Goal: Task Accomplishment & Management: Use online tool/utility

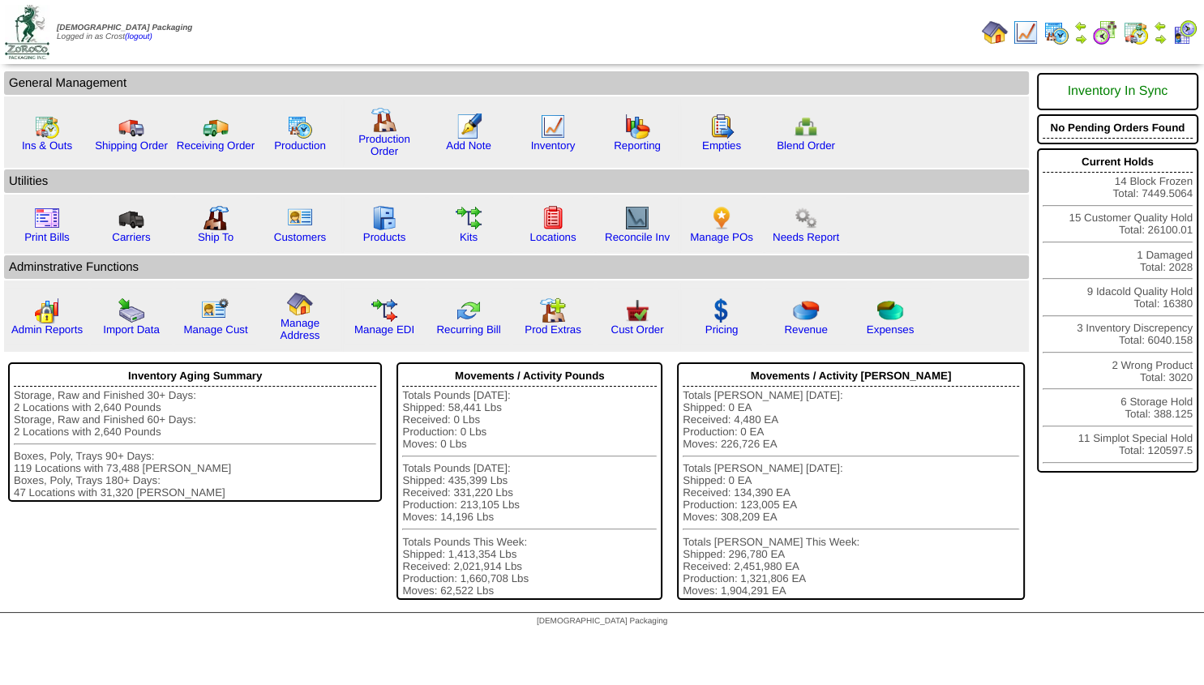
click at [1158, 37] on img at bounding box center [1160, 38] width 13 height 13
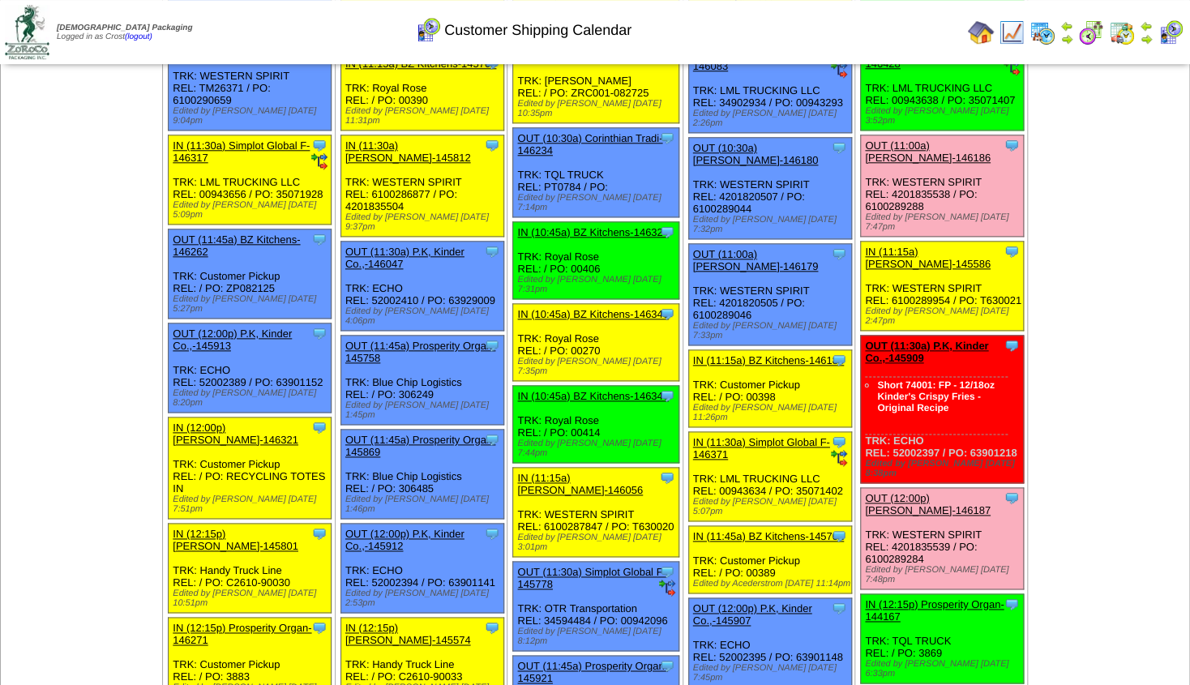
scroll to position [751, 0]
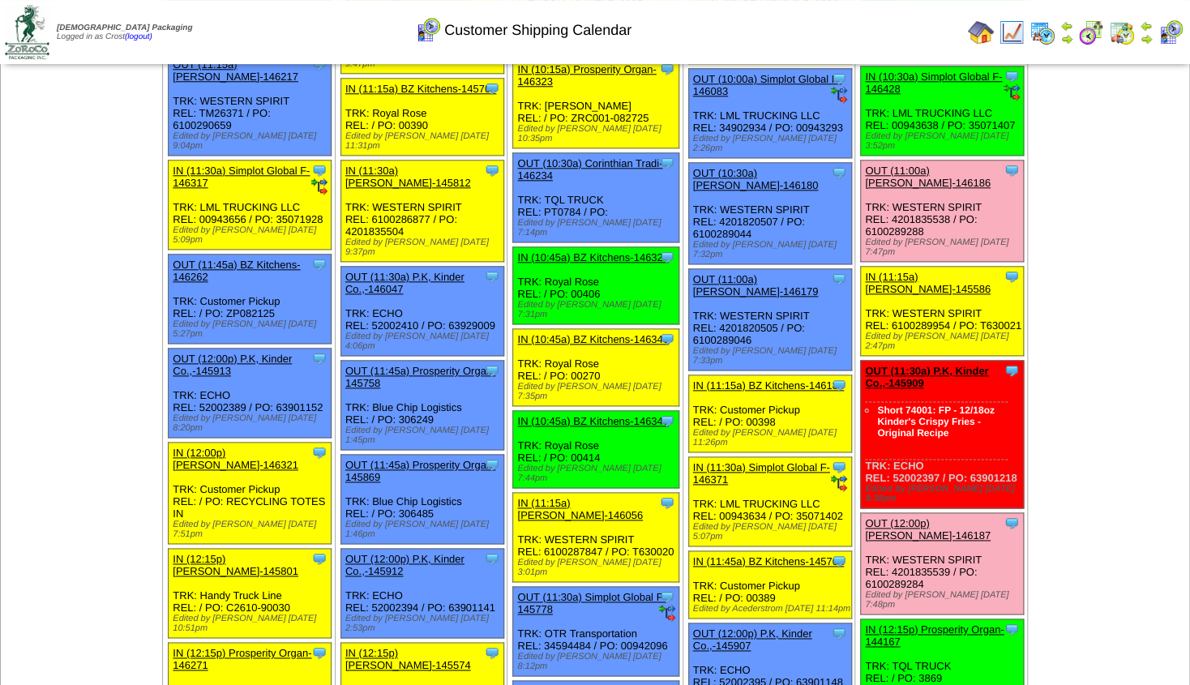
click at [1013, 35] on img at bounding box center [1012, 32] width 26 height 26
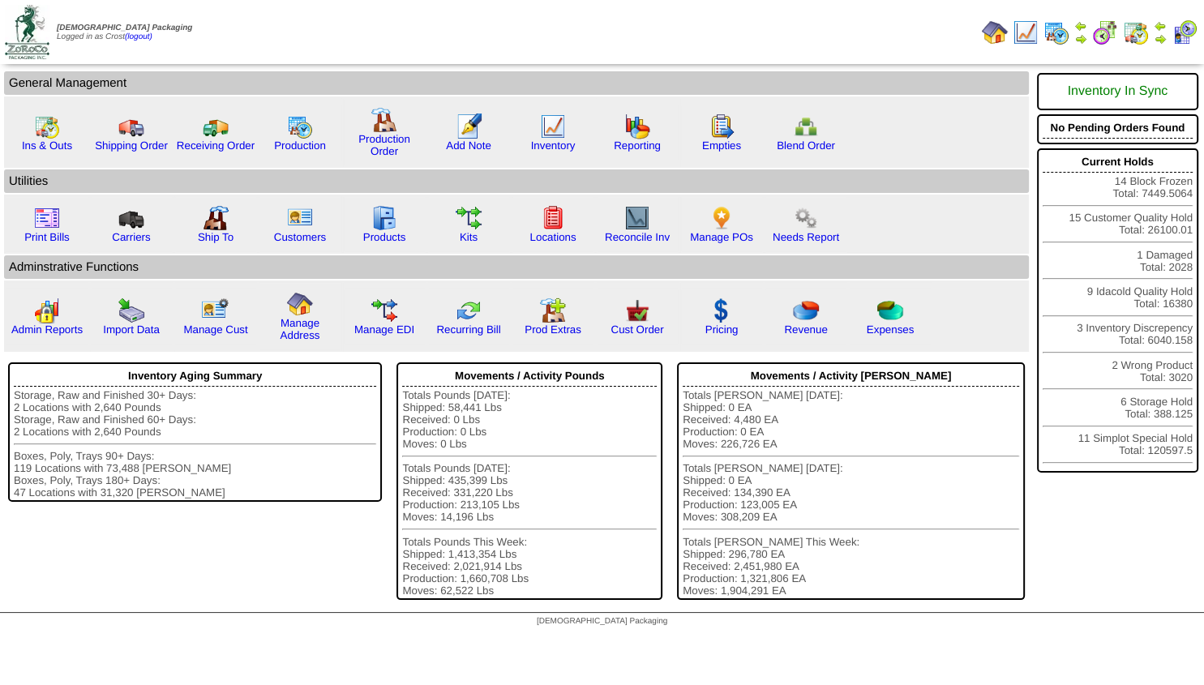
click at [1159, 35] on img at bounding box center [1160, 38] width 13 height 13
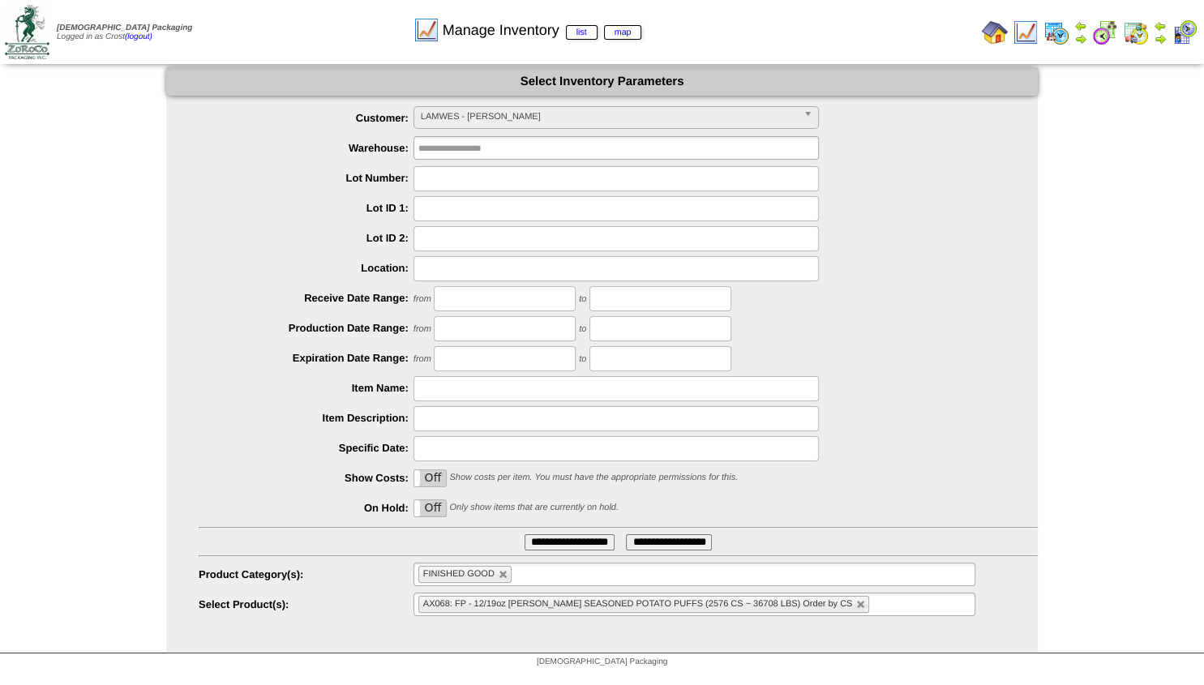
click at [456, 116] on span "LAMWES - Lamb-Weston" at bounding box center [609, 116] width 376 height 19
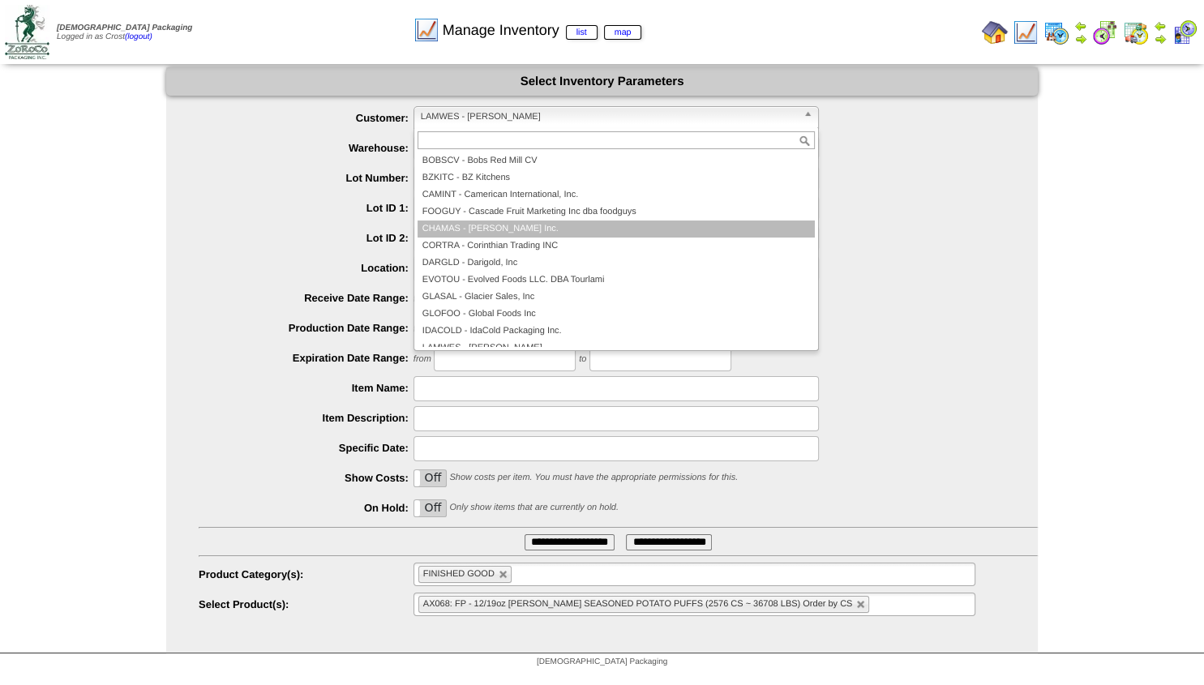
scroll to position [131, 0]
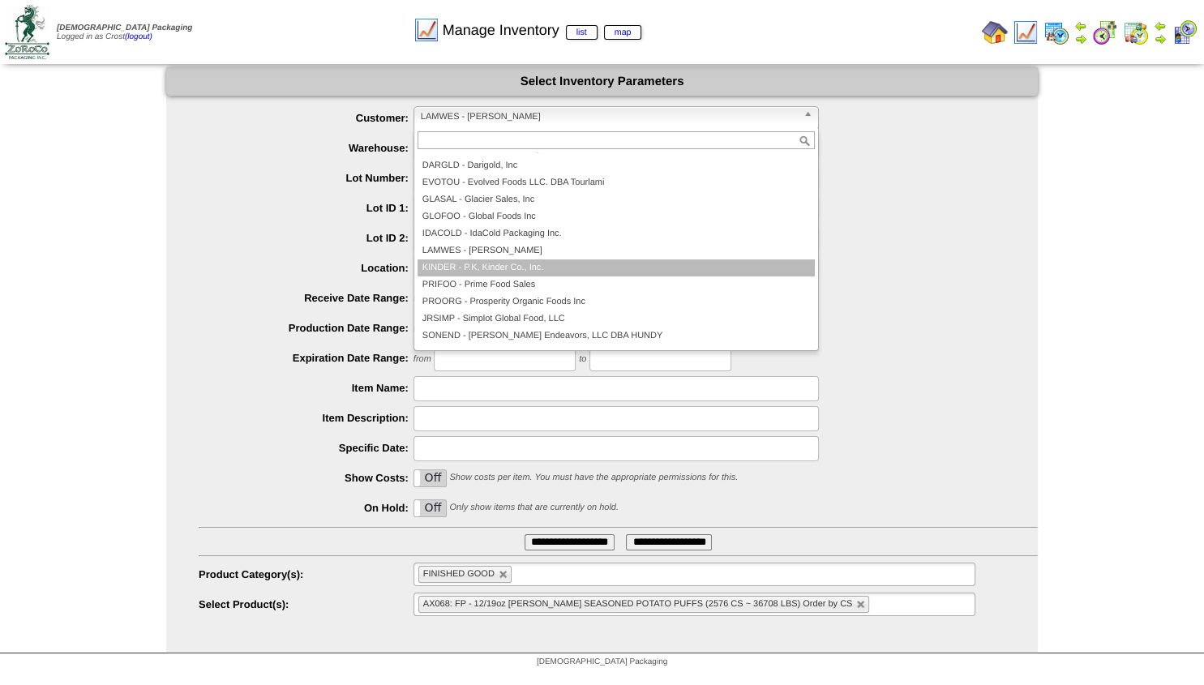
click at [482, 269] on li "KINDER - P.K, Kinder Co., Inc." at bounding box center [616, 267] width 397 height 17
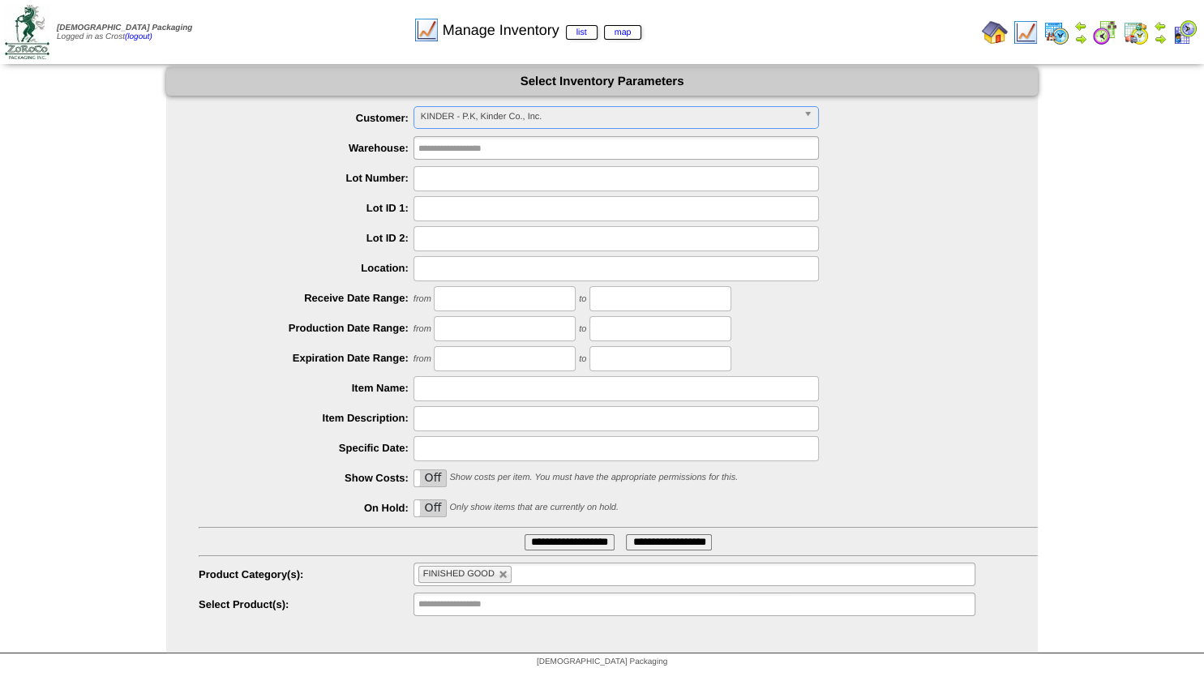
click at [542, 542] on input "**********" at bounding box center [570, 542] width 90 height 16
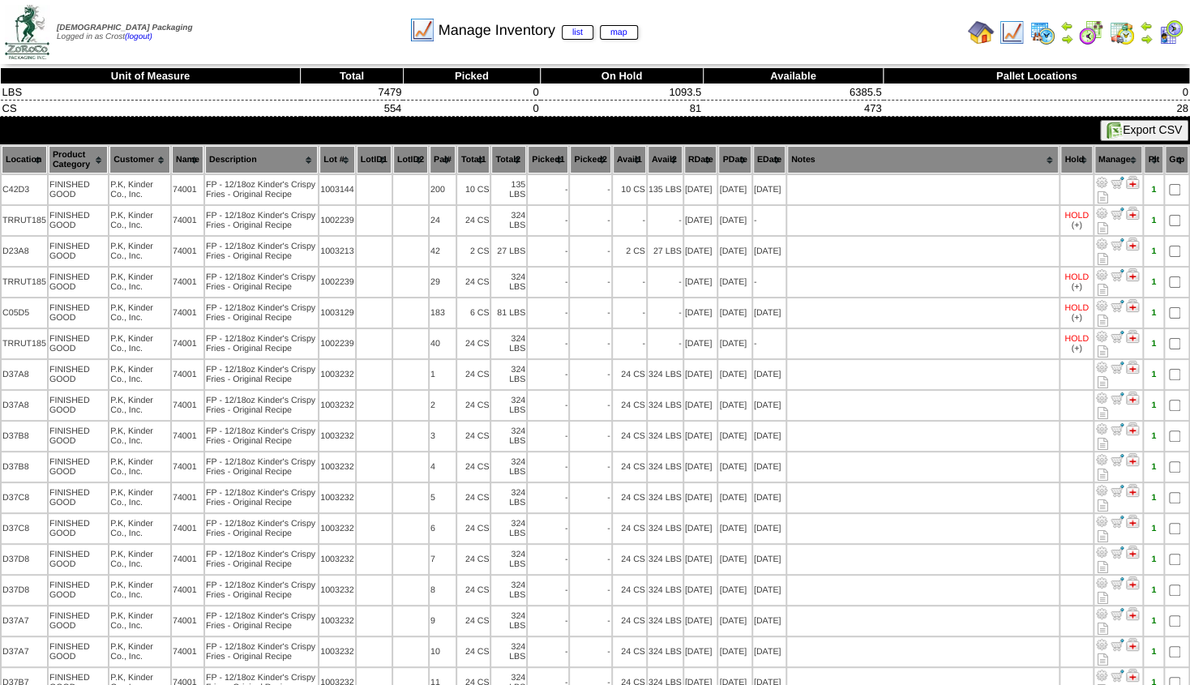
click at [332, 156] on th "Lot #" at bounding box center [337, 160] width 36 height 28
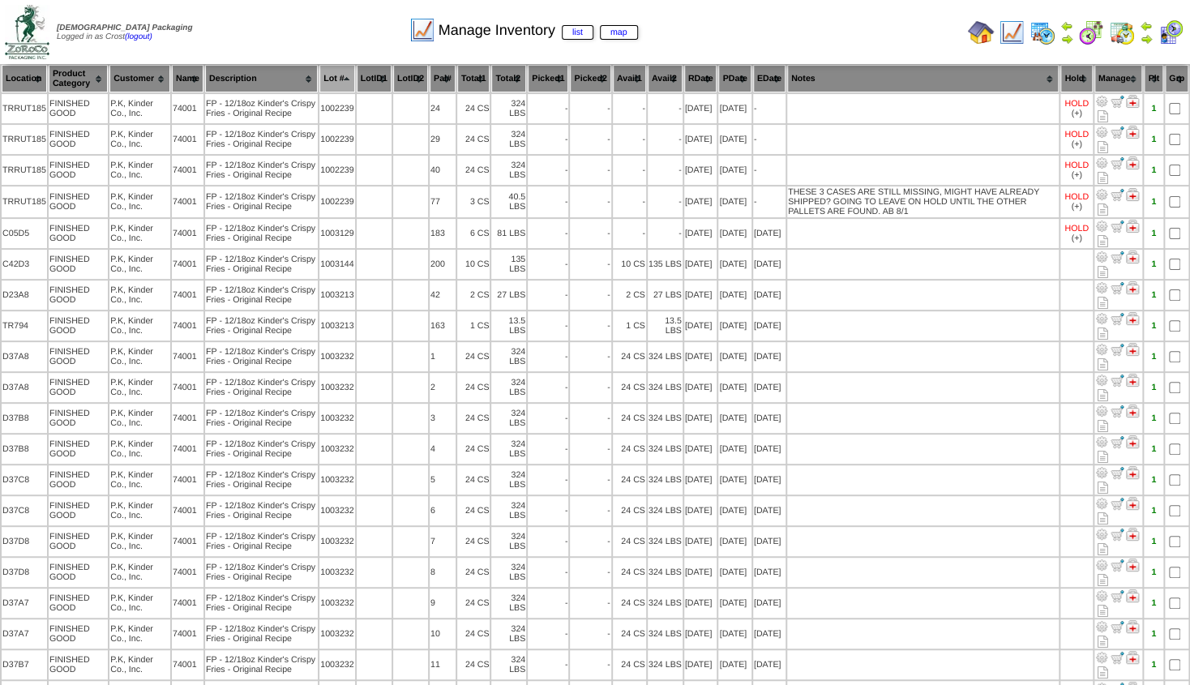
scroll to position [79, 0]
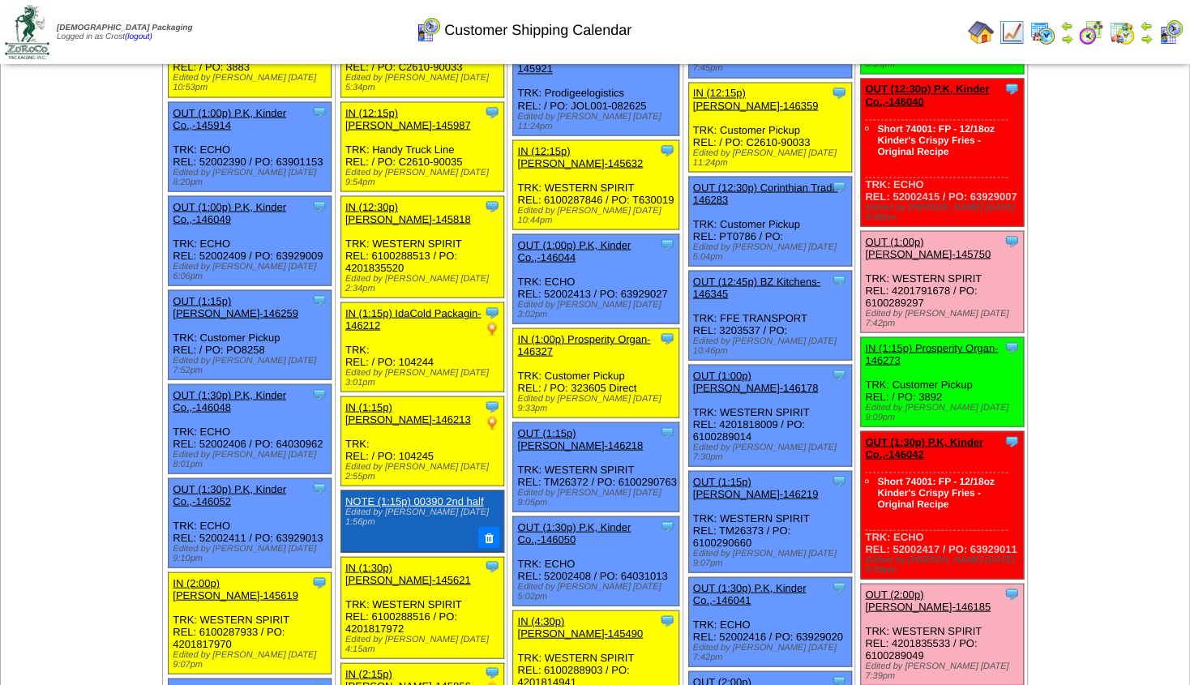
scroll to position [1386, 0]
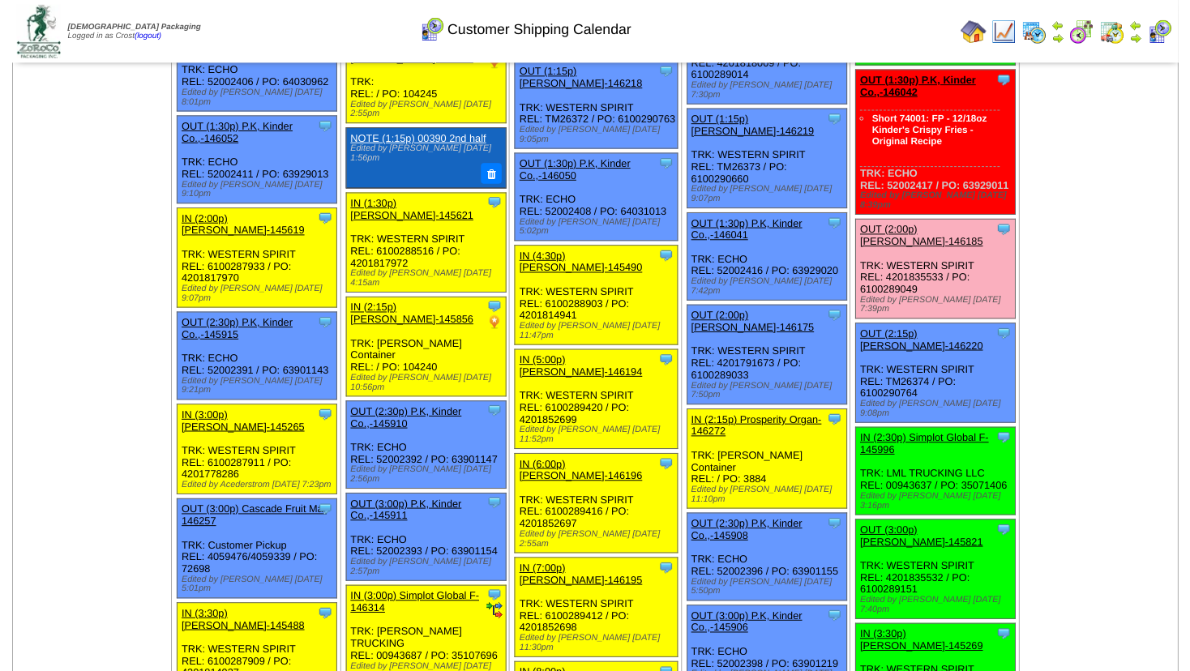
scroll to position [1757, 0]
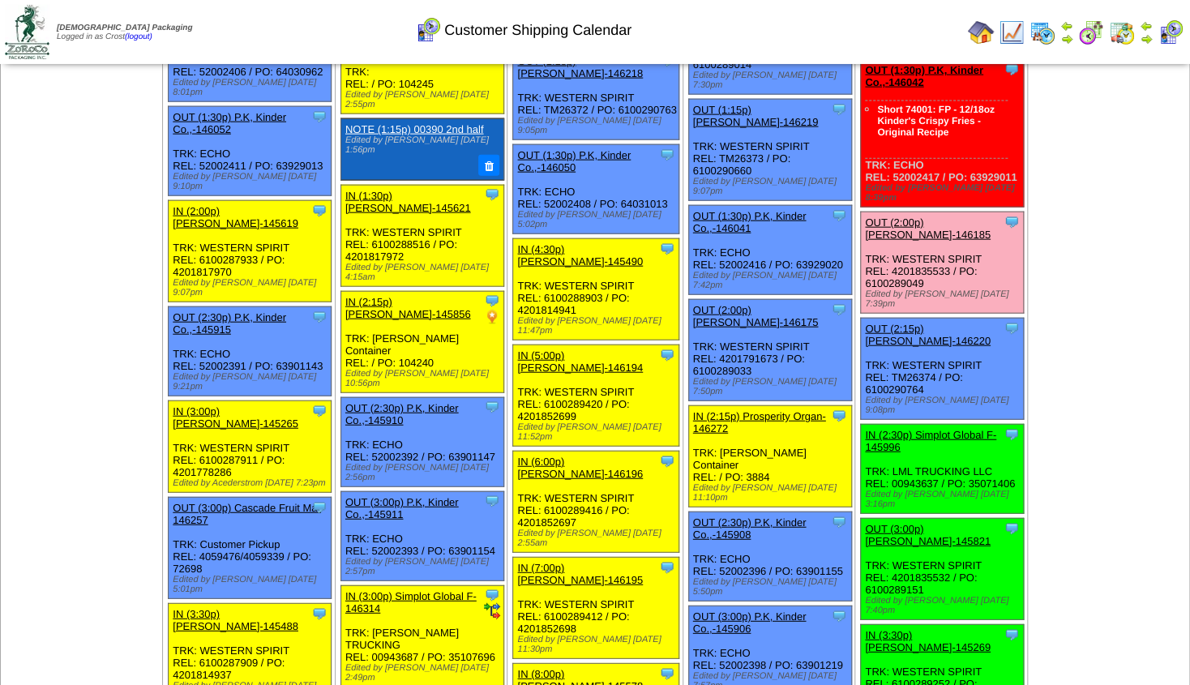
click at [921, 523] on link "OUT (3:00p) [PERSON_NAME]-145821" at bounding box center [928, 535] width 126 height 24
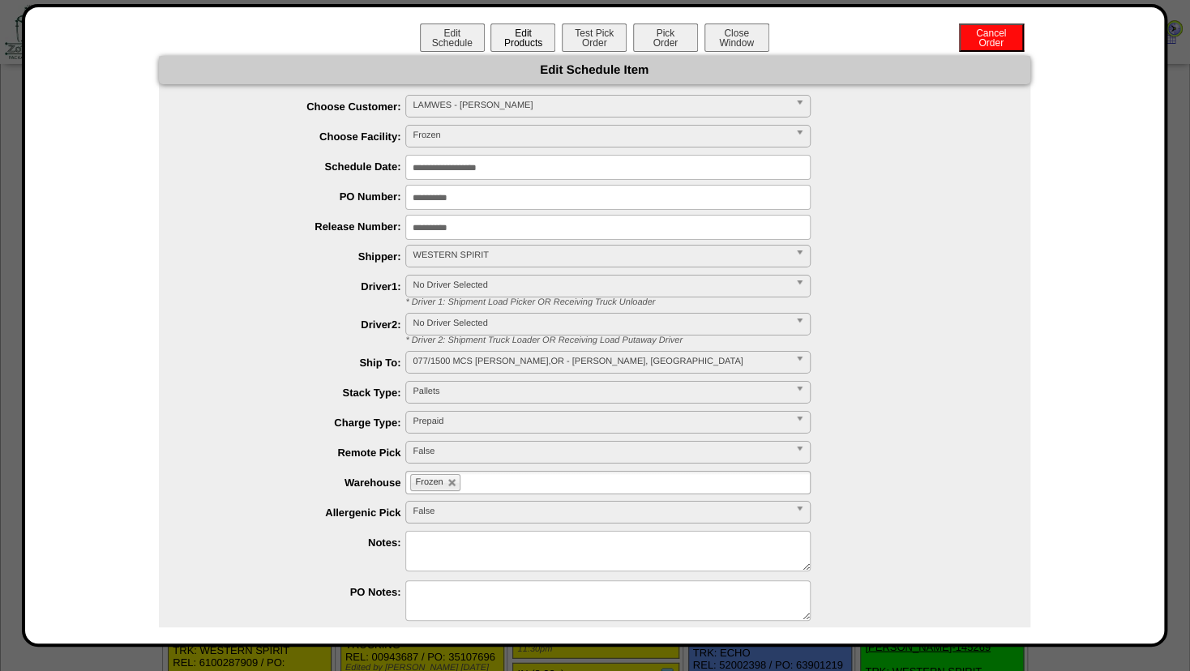
click at [516, 43] on button "Edit Products" at bounding box center [522, 38] width 65 height 28
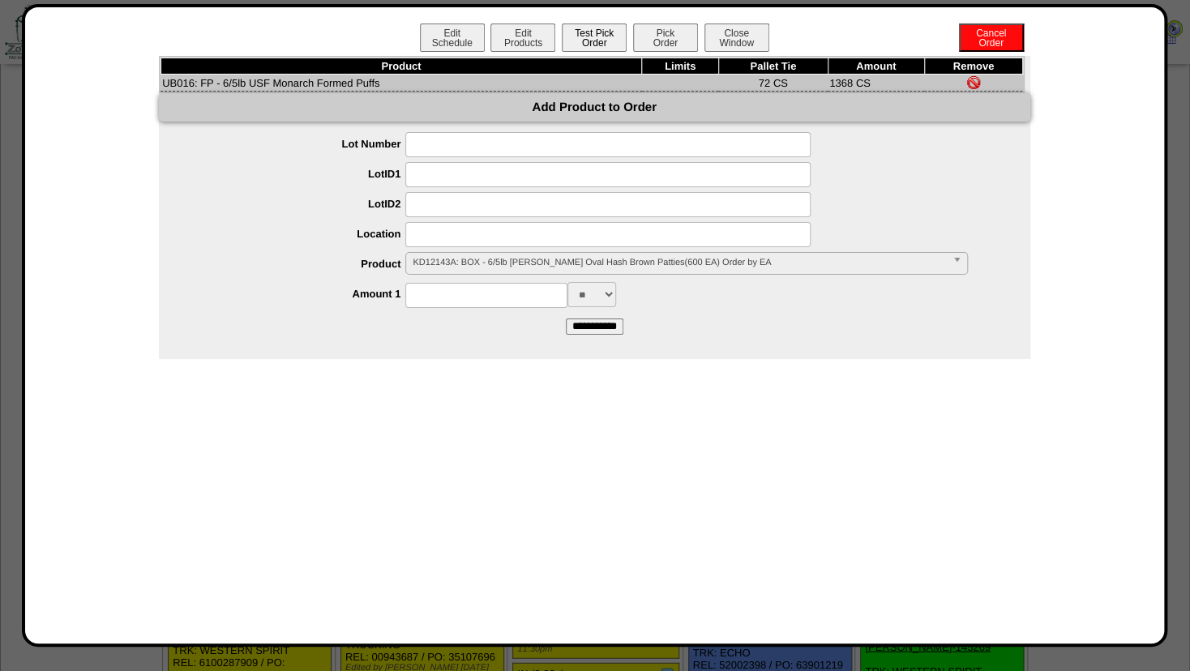
click at [580, 40] on button "Test Pick Order" at bounding box center [594, 38] width 65 height 28
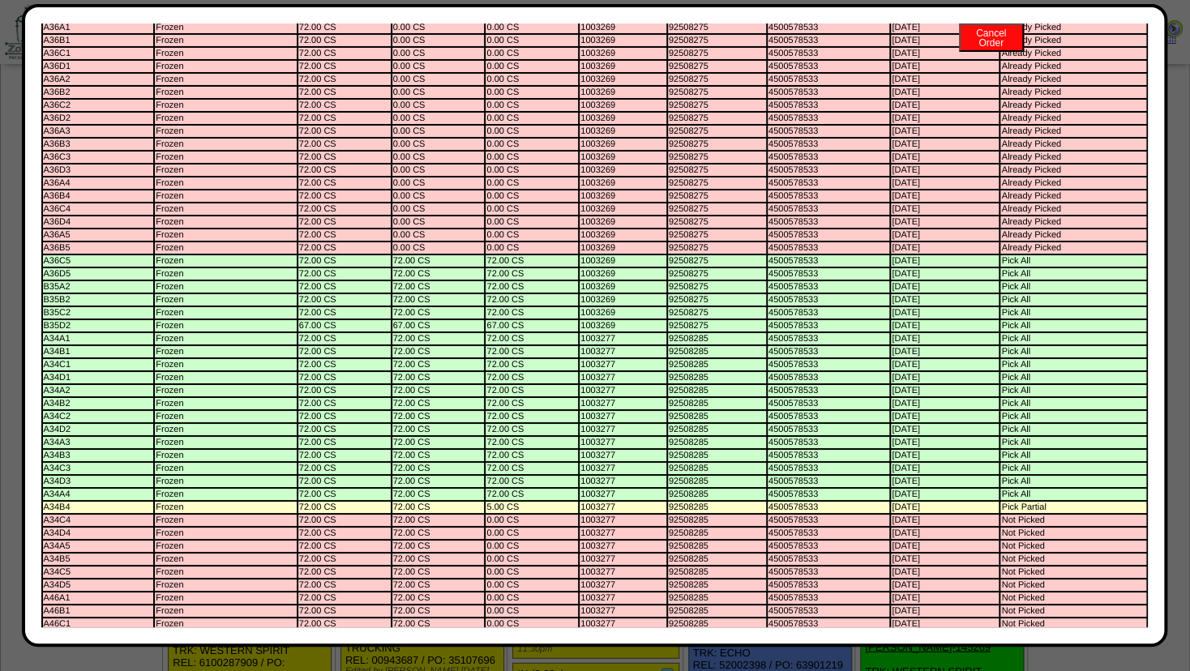
scroll to position [0, 0]
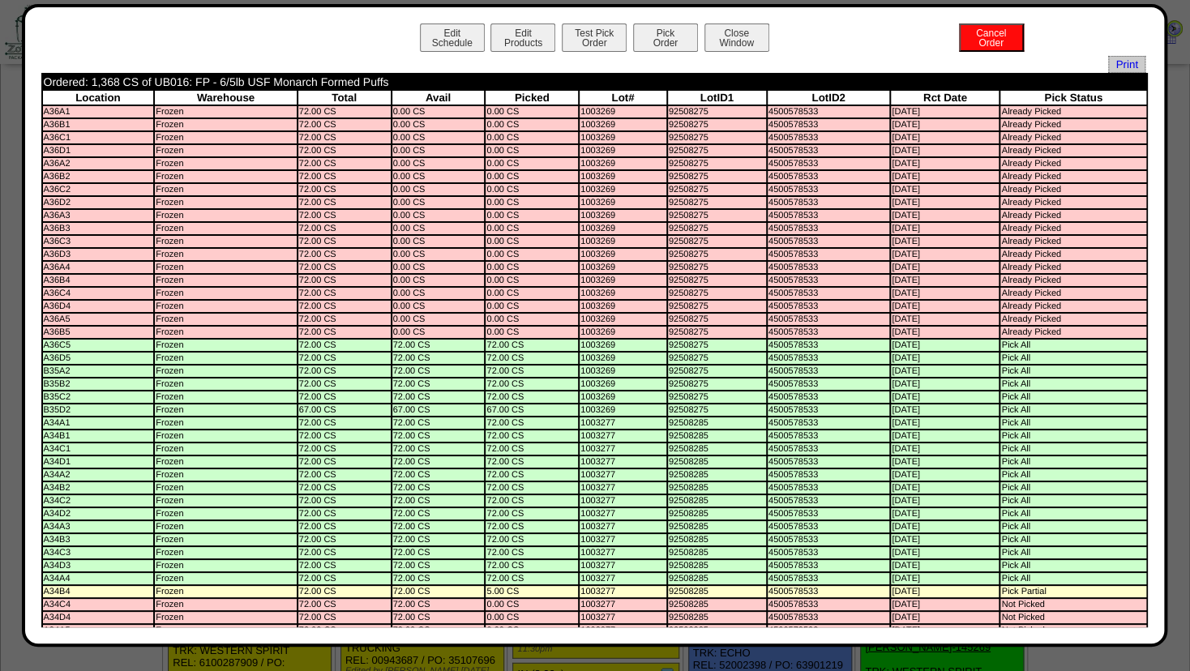
drag, startPoint x: 658, startPoint y: 45, endPoint x: 656, endPoint y: 381, distance: 335.6
click at [659, 47] on button "Pick Order" at bounding box center [665, 38] width 65 height 28
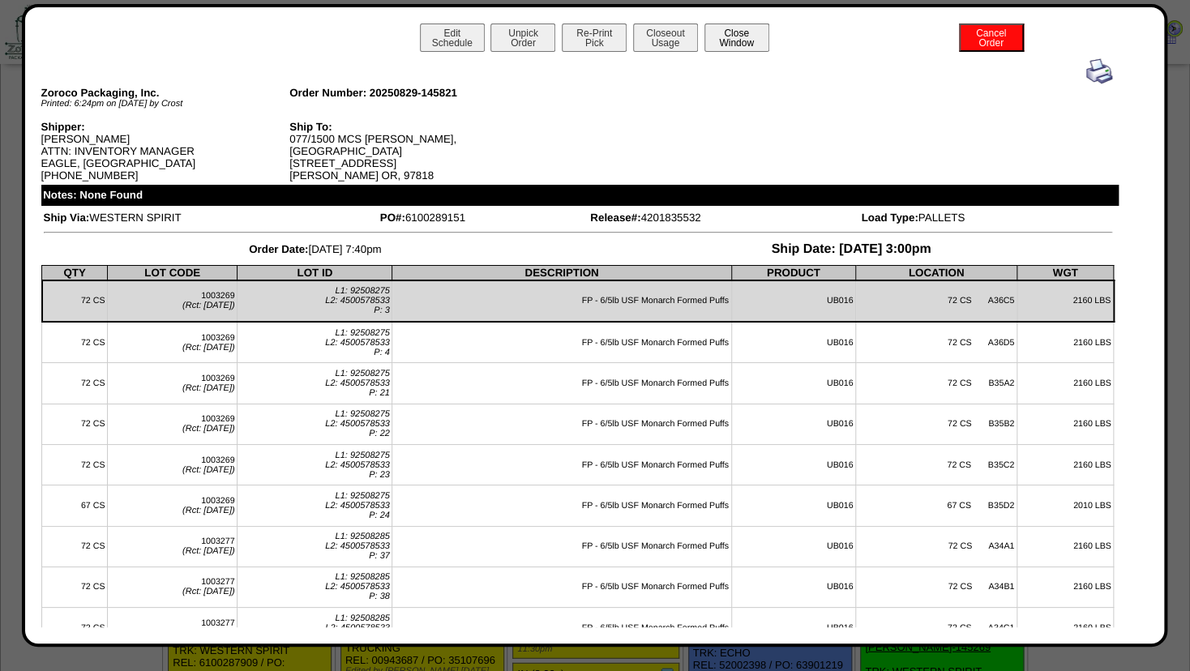
click at [736, 32] on button "Close Window" at bounding box center [736, 38] width 65 height 28
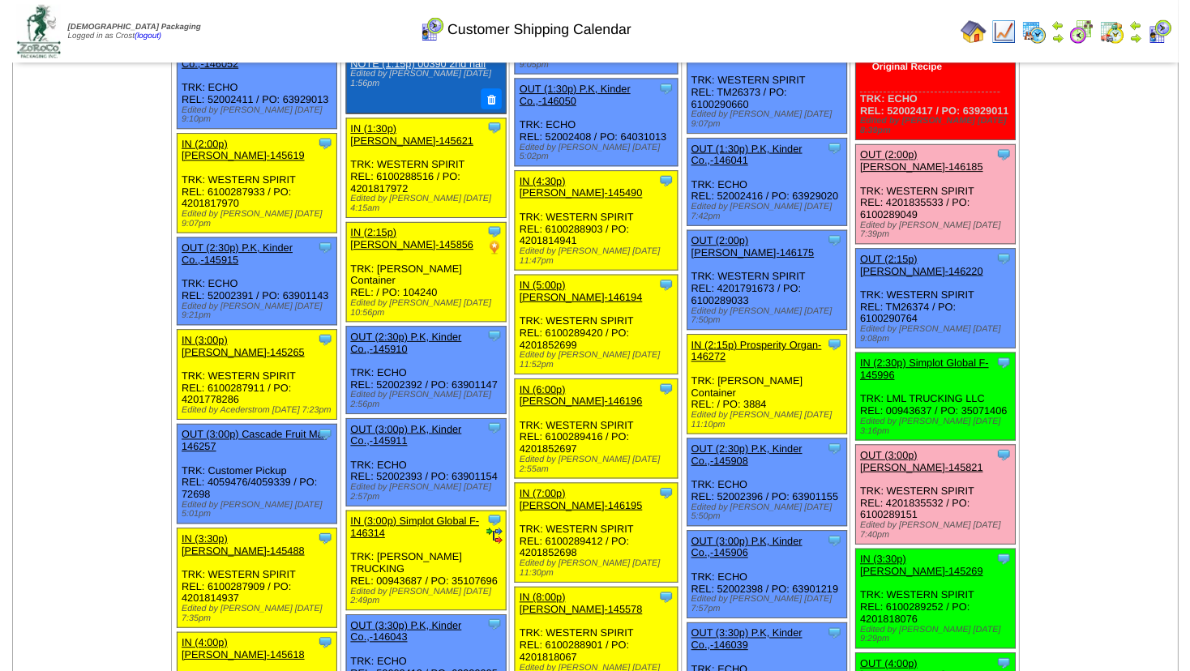
scroll to position [1831, 0]
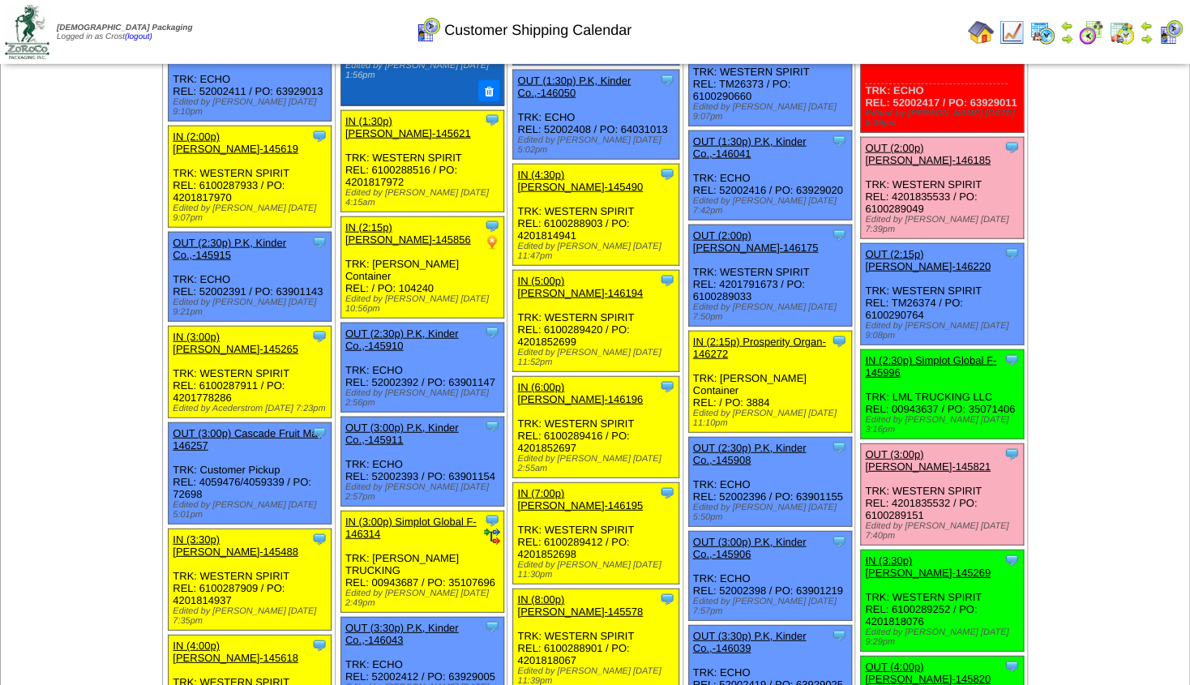
click at [914, 661] on link "OUT (4:00p) [PERSON_NAME]-145820" at bounding box center [928, 673] width 126 height 24
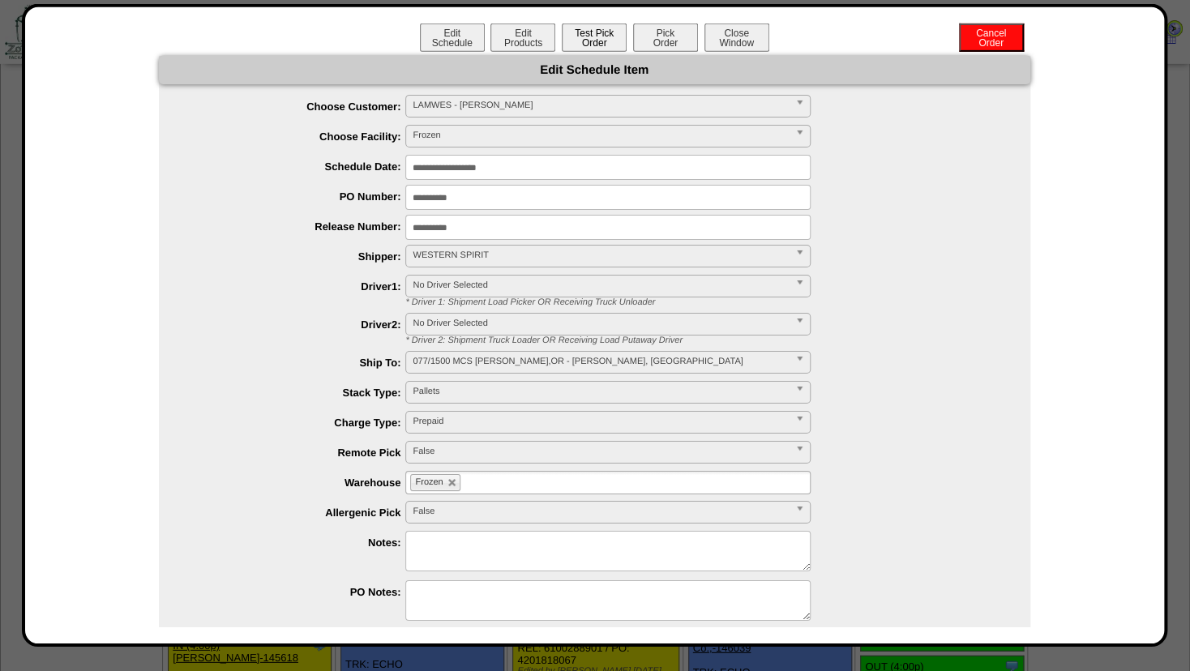
click at [571, 37] on button "Test Pick Order" at bounding box center [594, 38] width 65 height 28
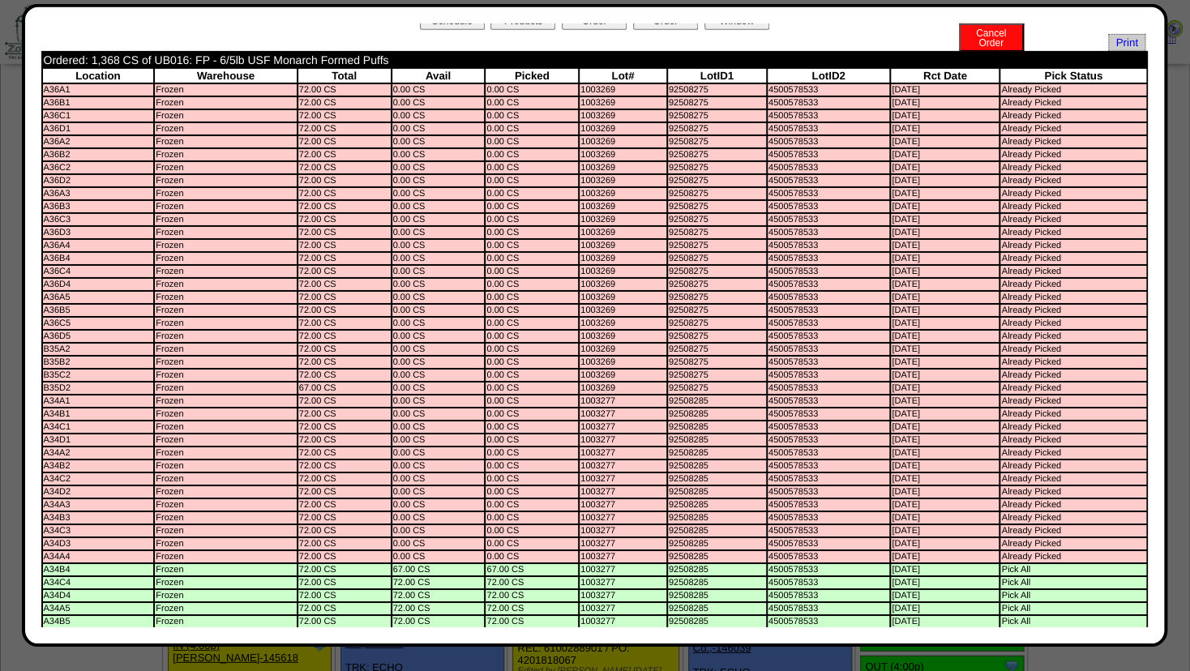
scroll to position [0, 0]
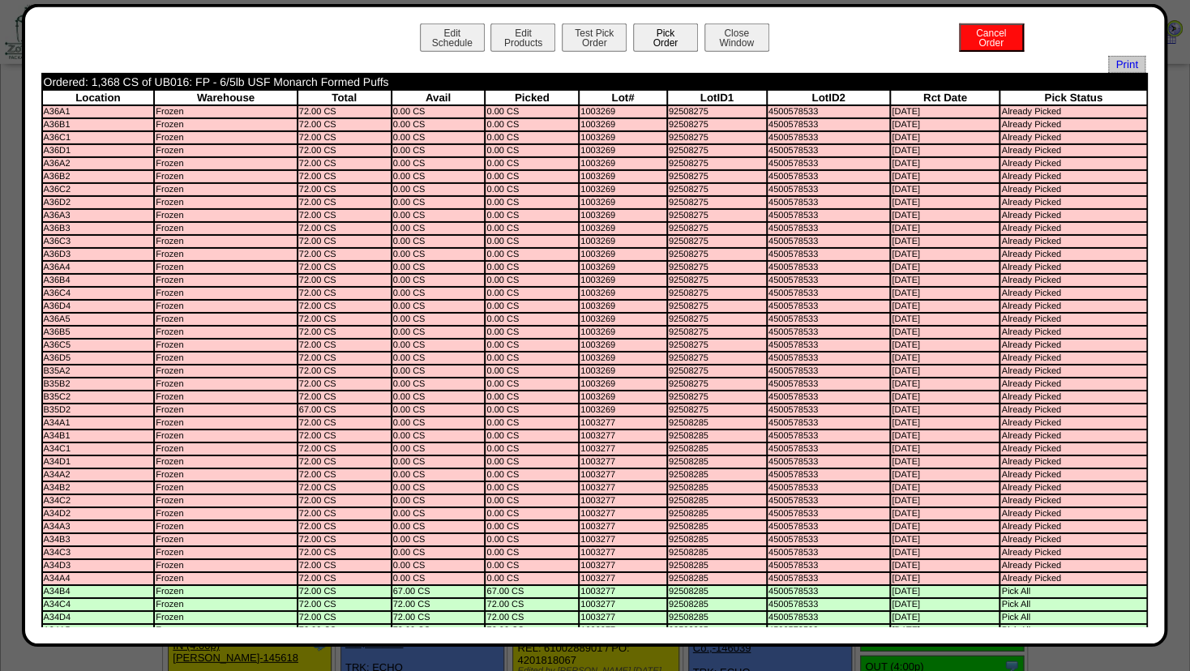
click at [649, 41] on button "Pick Order" at bounding box center [665, 38] width 65 height 28
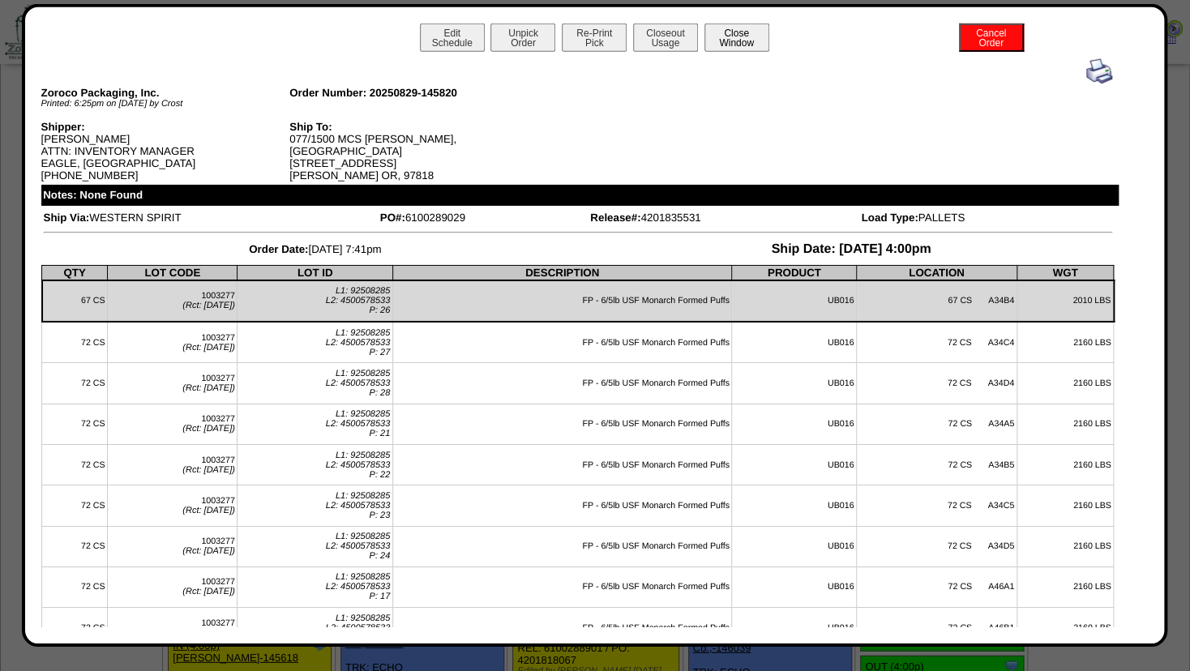
drag, startPoint x: 742, startPoint y: 33, endPoint x: 749, endPoint y: 42, distance: 11.5
click at [743, 34] on button "Close Window" at bounding box center [736, 38] width 65 height 28
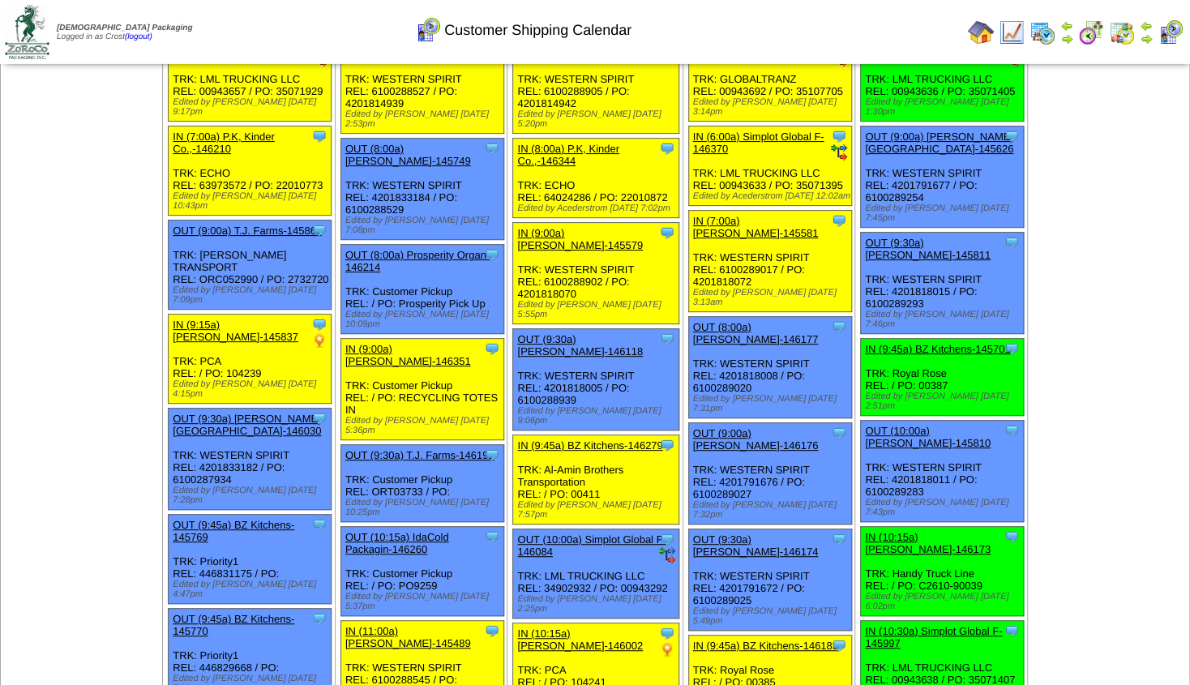
scroll to position [88, 0]
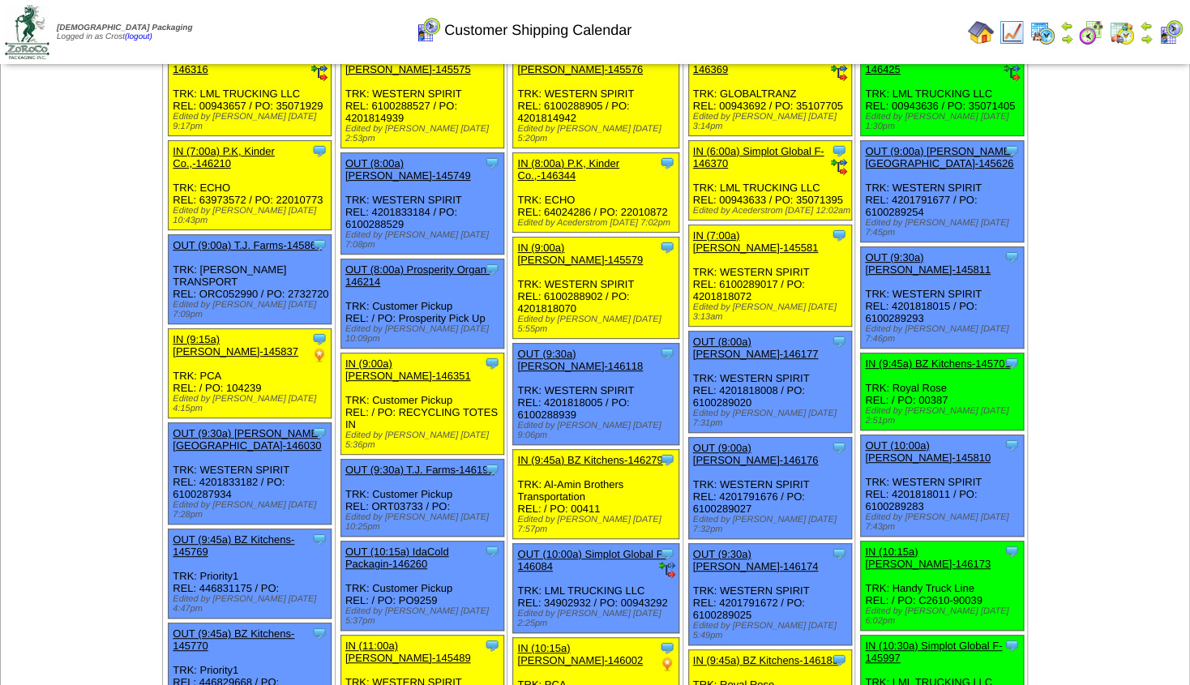
scroll to position [88, 0]
drag, startPoint x: 1188, startPoint y: 61, endPoint x: 1184, endPoint y: 81, distance: 20.7
click at [1113, 141] on ul at bounding box center [1109, 163] width 160 height 243
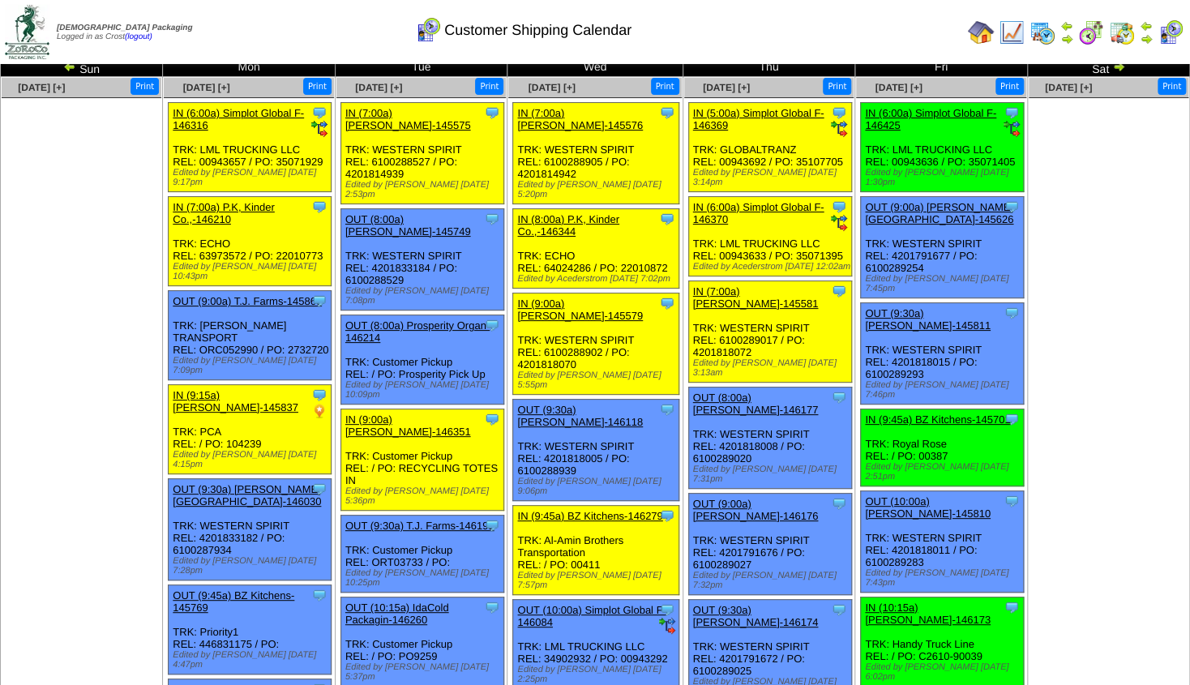
scroll to position [0, 0]
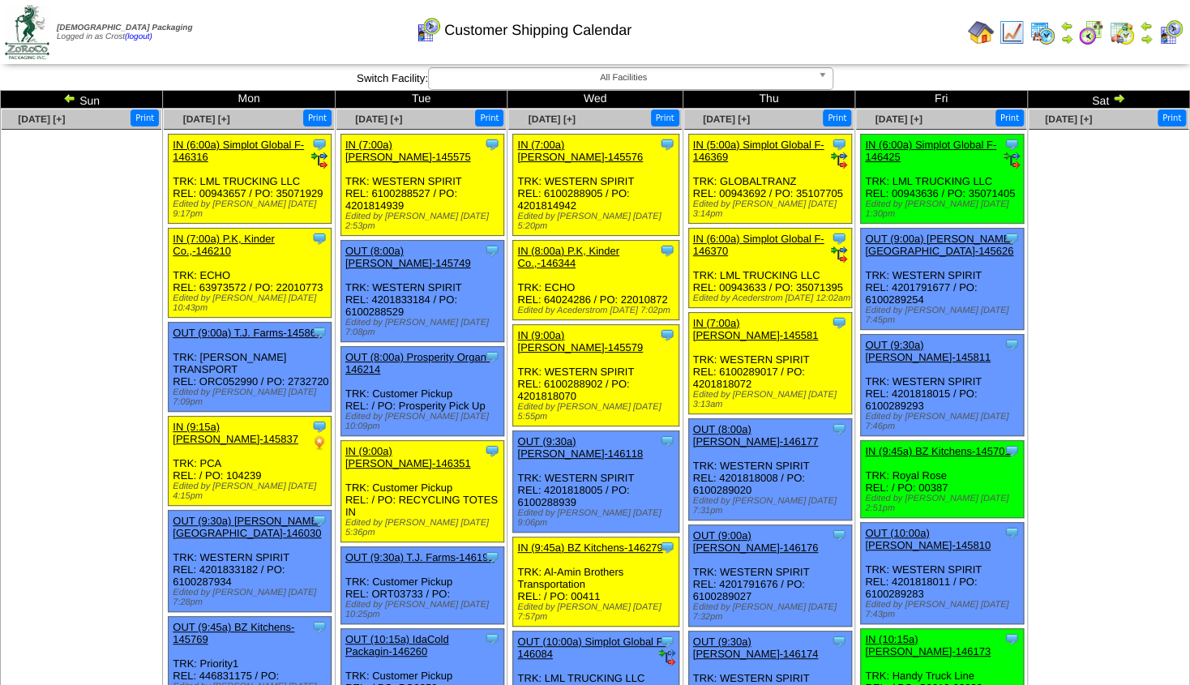
click at [1118, 101] on img at bounding box center [1118, 98] width 13 height 13
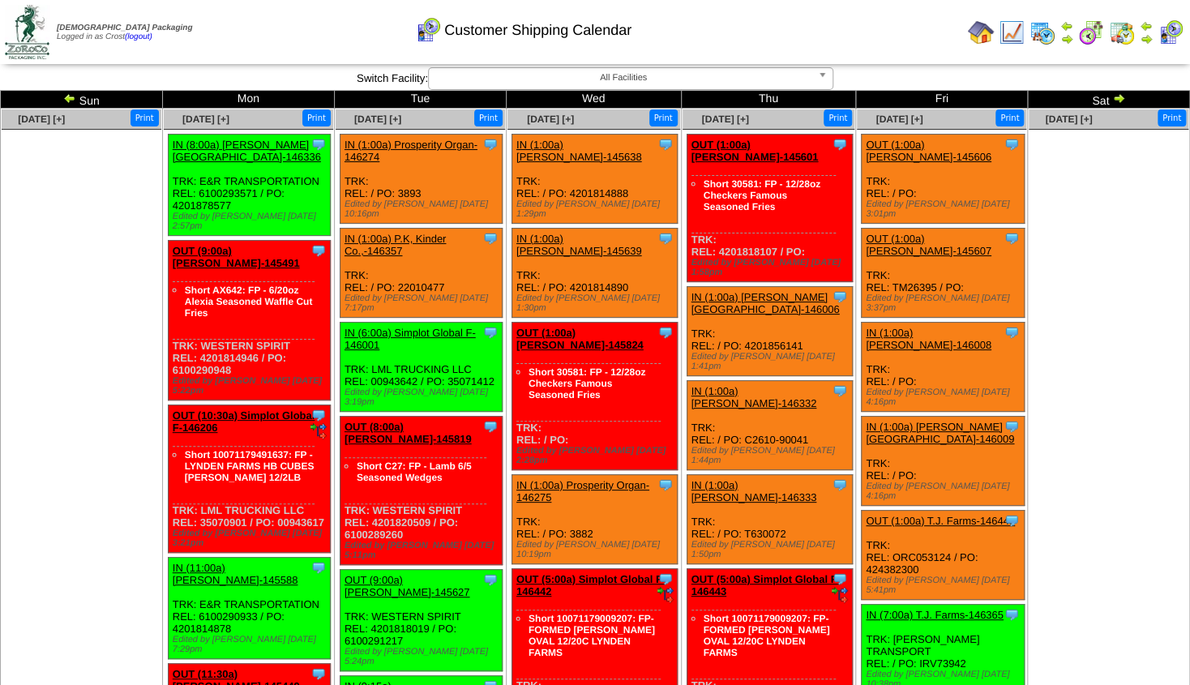
click at [1044, 31] on img at bounding box center [1043, 32] width 26 height 26
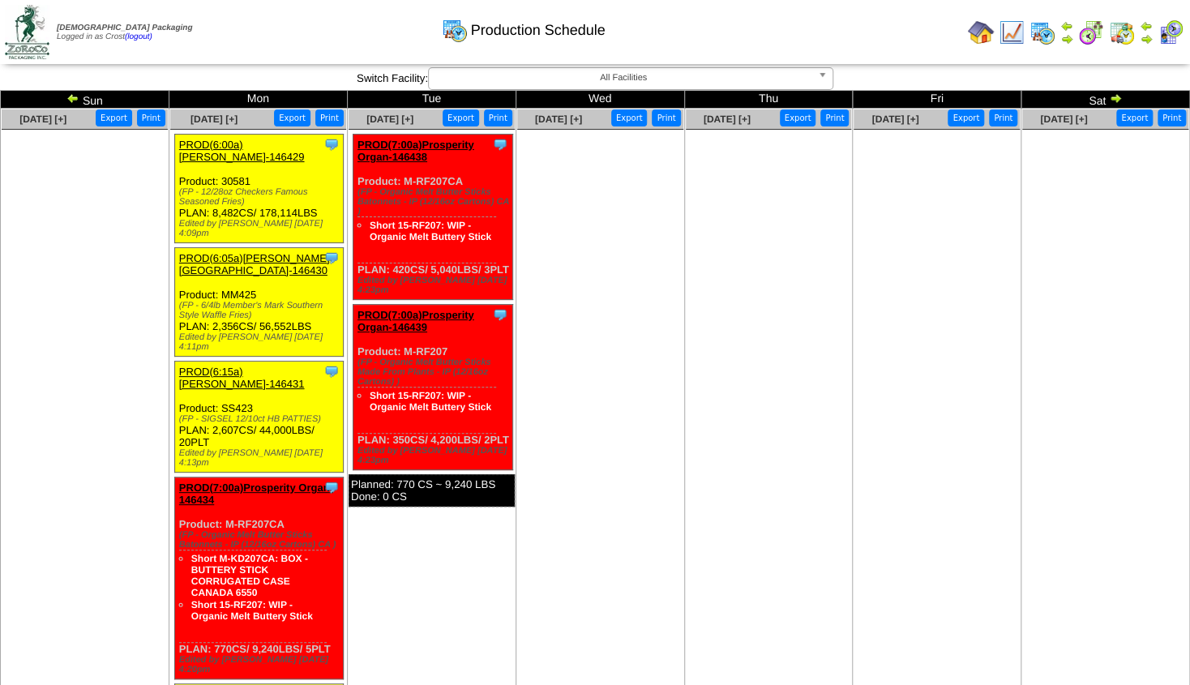
click at [73, 102] on img at bounding box center [72, 98] width 13 height 13
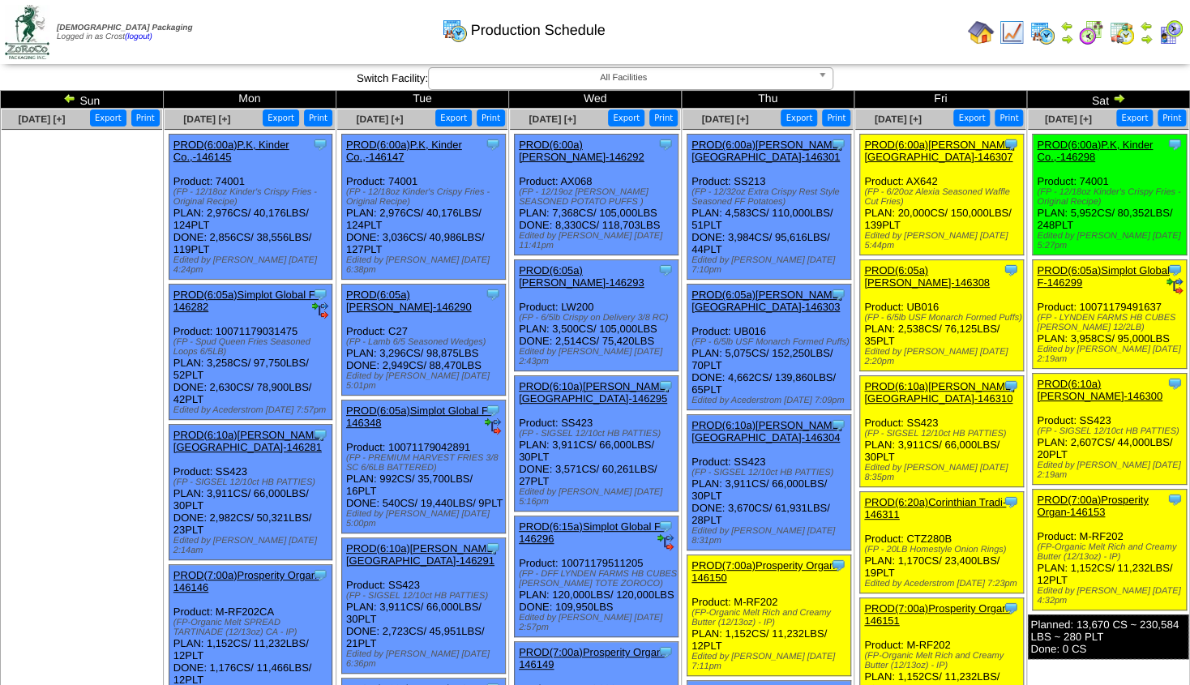
click at [1070, 34] on img at bounding box center [1066, 38] width 13 height 13
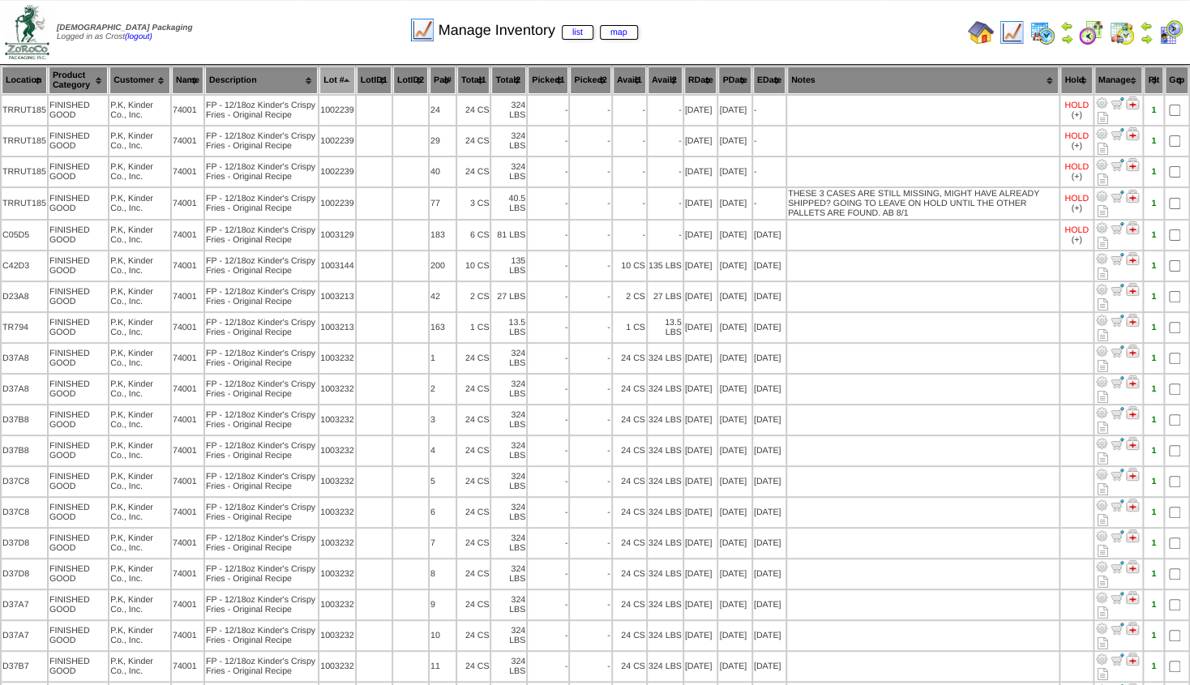
scroll to position [79, 0]
click at [1146, 36] on img at bounding box center [1146, 38] width 13 height 13
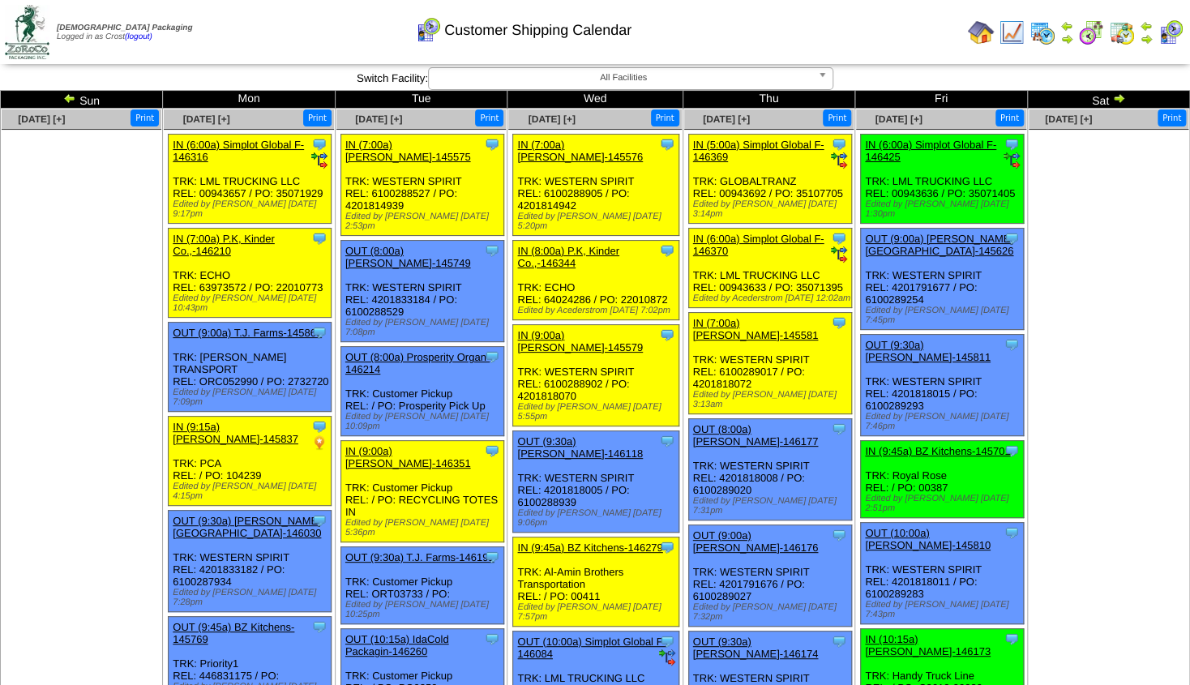
click at [1114, 99] on img at bounding box center [1118, 98] width 13 height 13
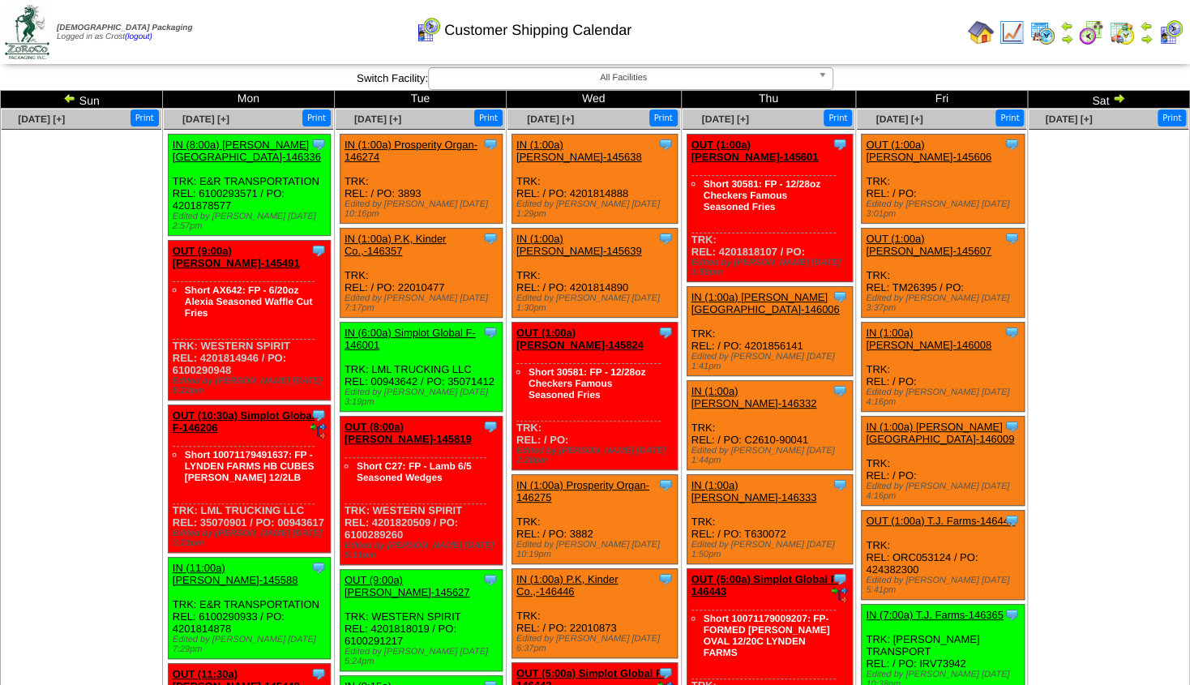
click at [251, 409] on link "OUT (10:30a) Simplot Global F-146206" at bounding box center [244, 421] width 143 height 24
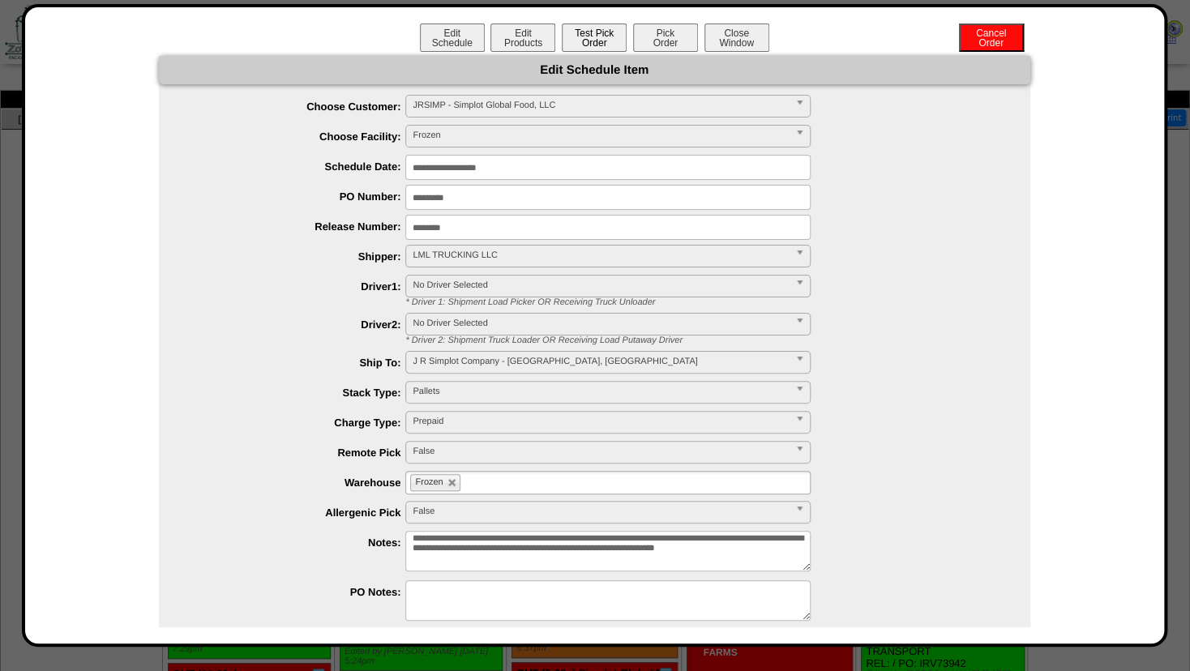
click at [599, 36] on button "Test Pick Order" at bounding box center [594, 38] width 65 height 28
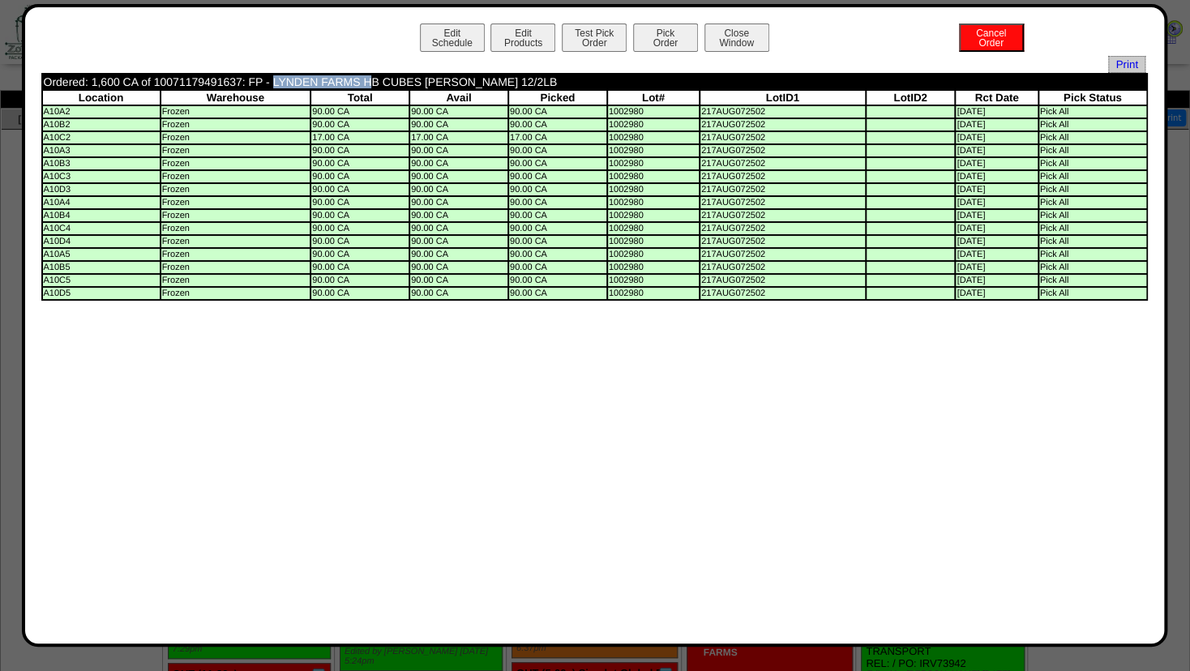
drag, startPoint x: 242, startPoint y: 84, endPoint x: 161, endPoint y: 88, distance: 81.1
click at [161, 88] on td "Ordered: 1,600 CA of 10071179491637: FP - LYNDEN FARMS HB CUBES OBRIEN 12/2LB" at bounding box center [499, 82] width 912 height 15
copy td "0071179491637"
click at [730, 36] on button "Close Window" at bounding box center [736, 38] width 65 height 28
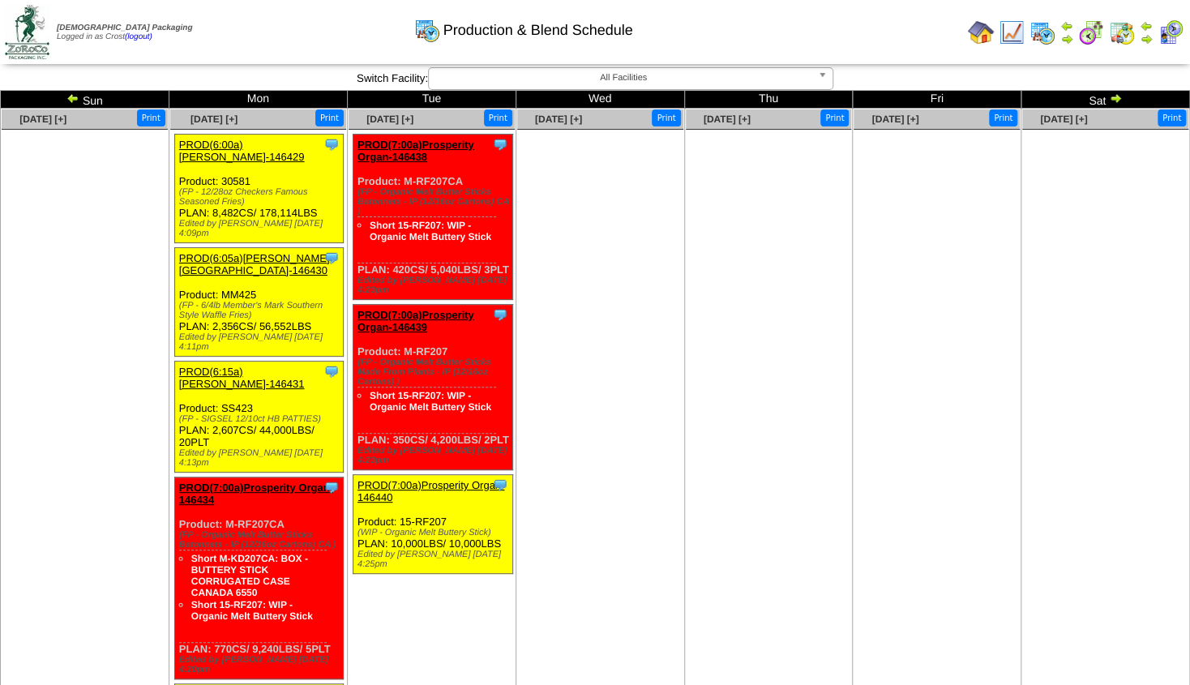
click at [75, 98] on img at bounding box center [72, 98] width 13 height 13
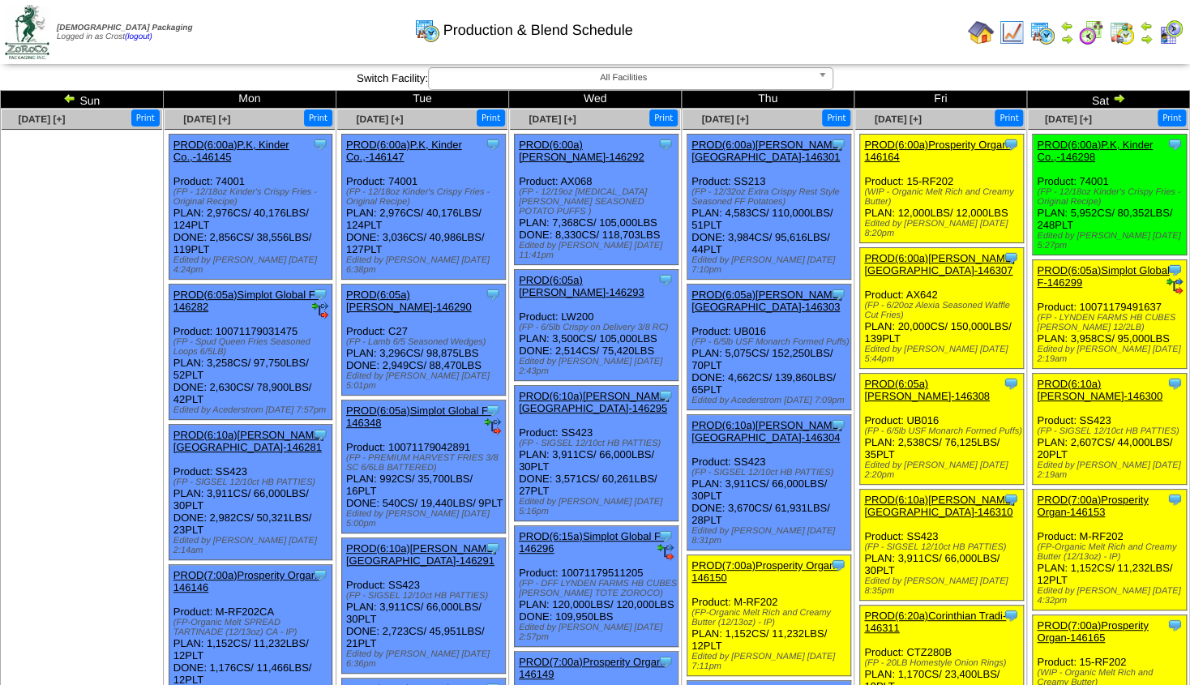
click at [96, 280] on ul at bounding box center [82, 251] width 161 height 243
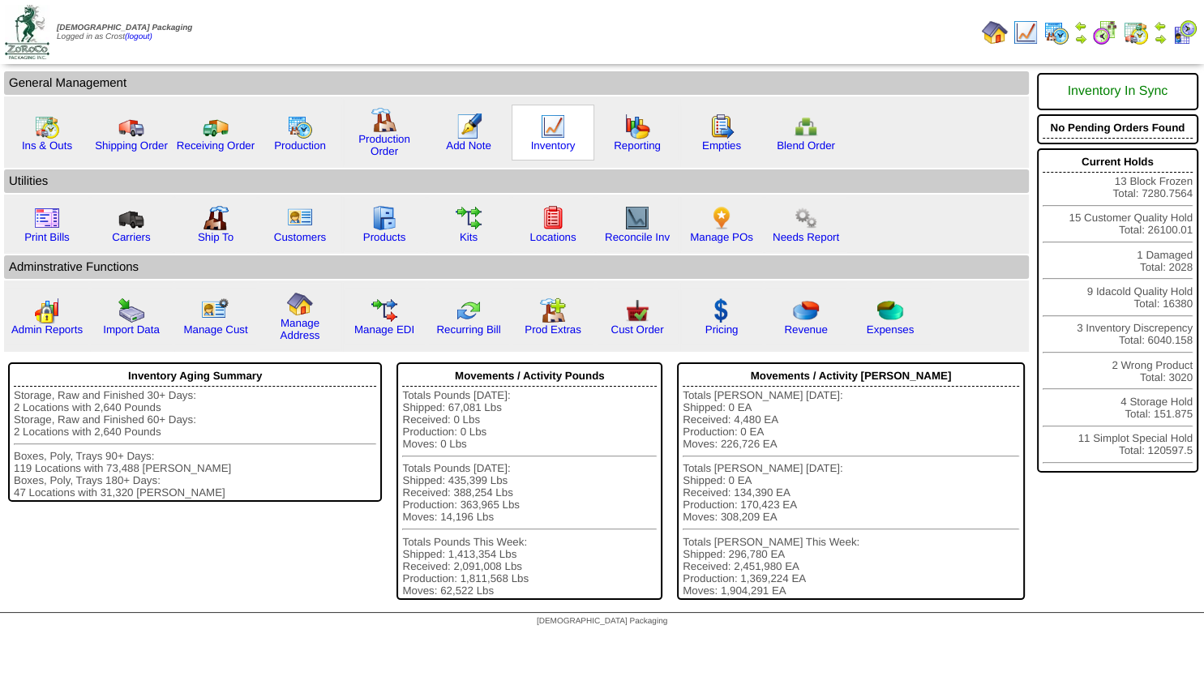
click at [551, 128] on img at bounding box center [553, 126] width 26 height 26
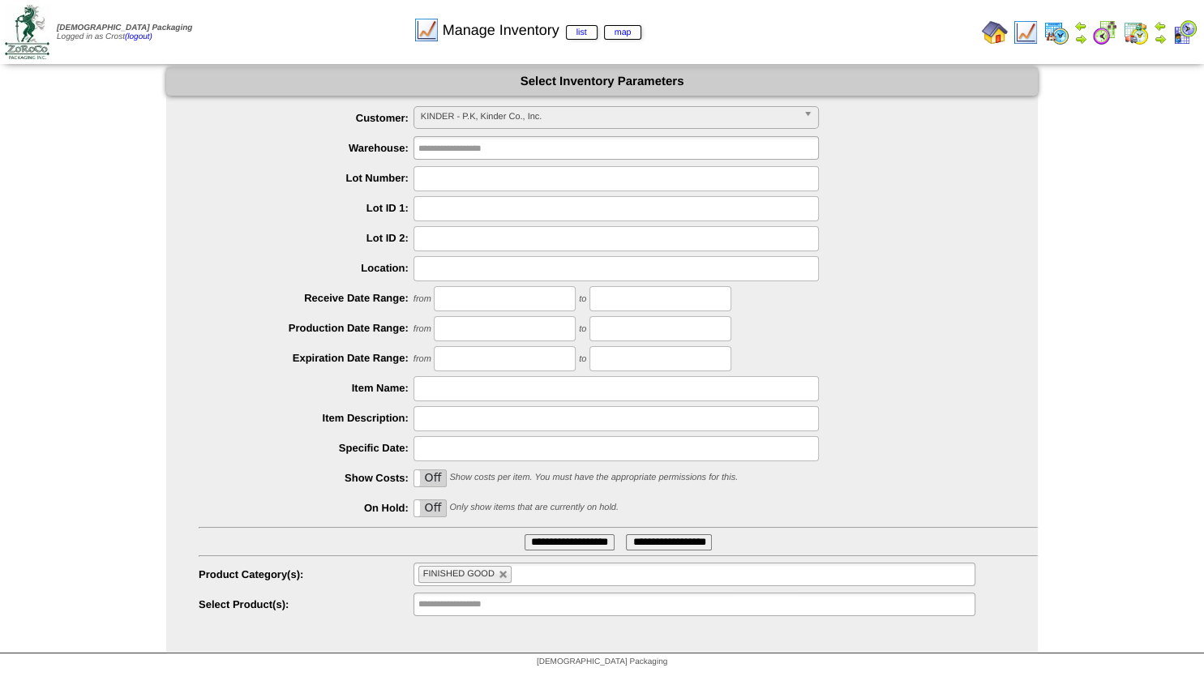
click at [484, 118] on span "KINDER - P.K, Kinder Co., Inc." at bounding box center [609, 116] width 376 height 19
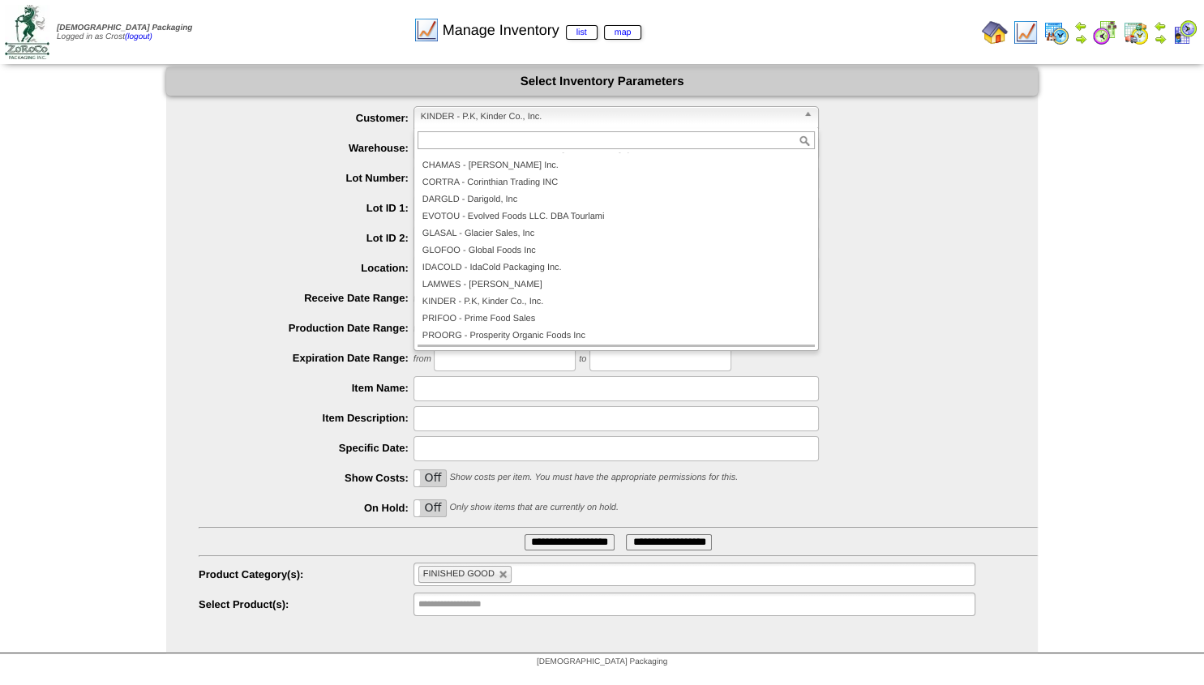
scroll to position [146, 0]
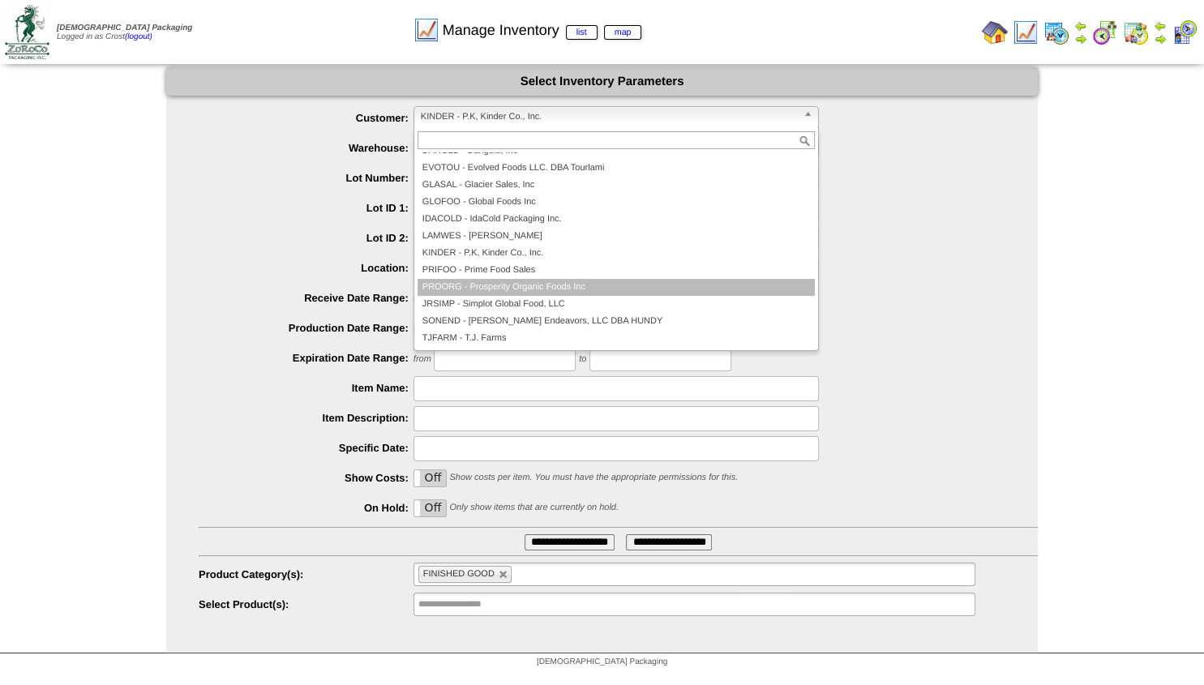
click at [485, 296] on li "PROORG - Prosperity Organic Foods Inc" at bounding box center [616, 287] width 397 height 17
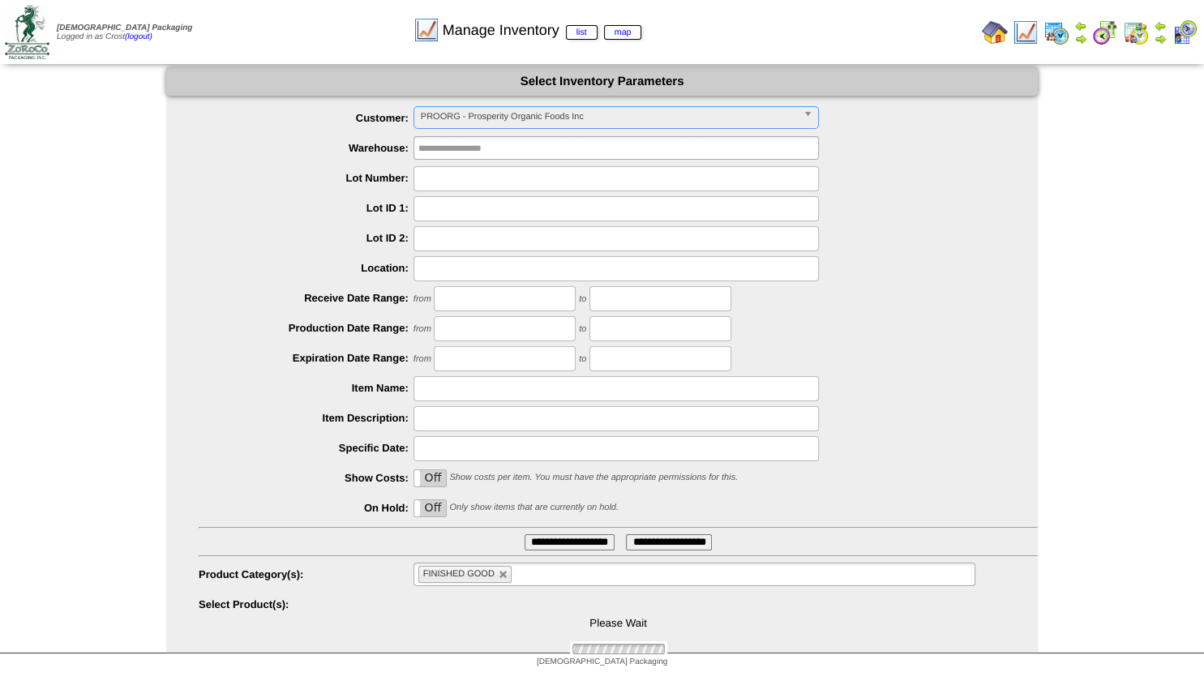
click at [465, 126] on span "PROORG - Prosperity Organic Foods Inc" at bounding box center [609, 116] width 376 height 19
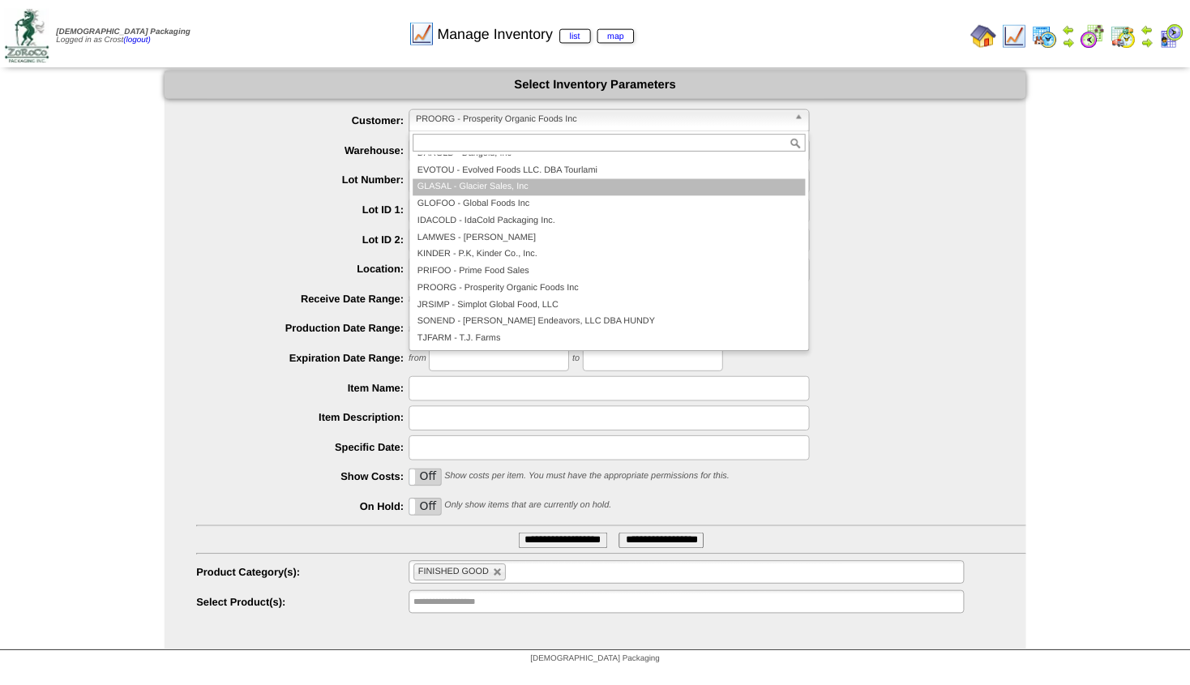
scroll to position [136, 0]
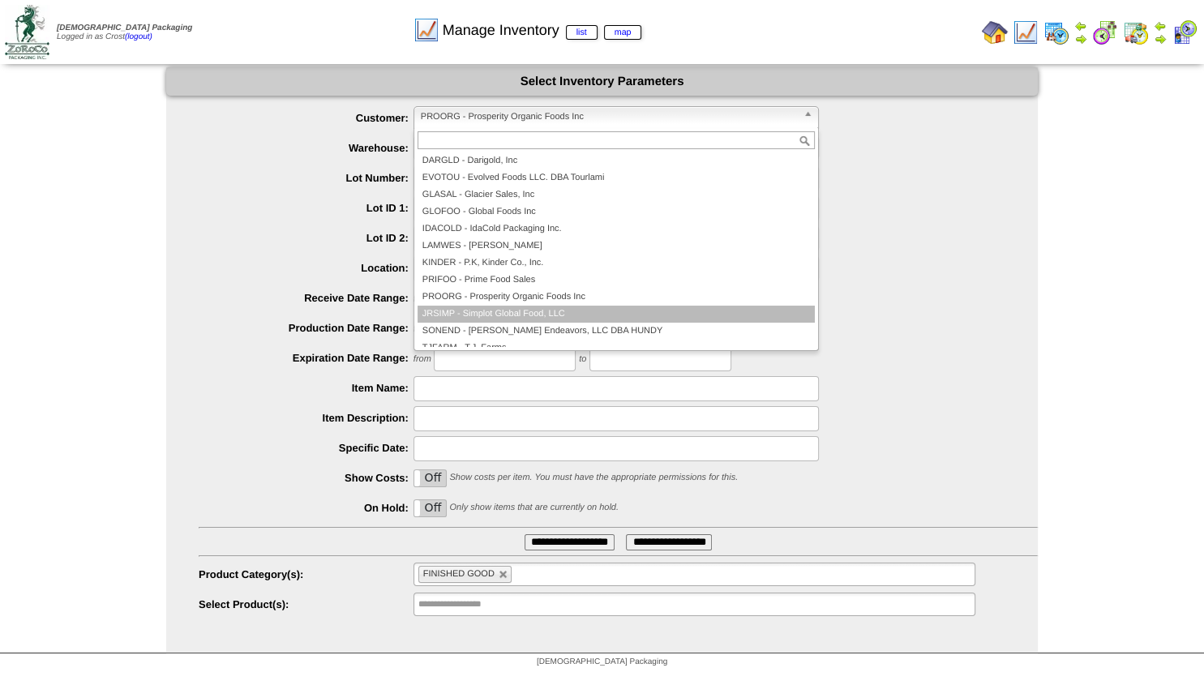
click at [480, 308] on li "JRSIMP - Simplot Global Food, LLC" at bounding box center [616, 314] width 397 height 17
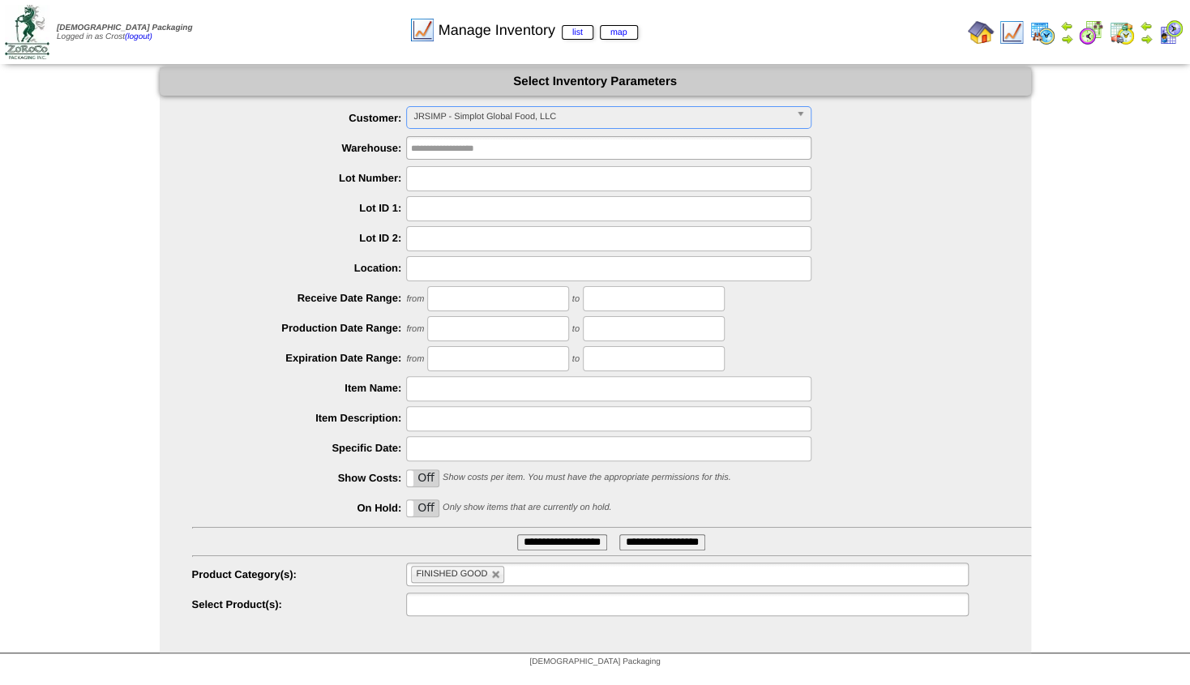
click at [508, 606] on input "text" at bounding box center [463, 604] width 104 height 20
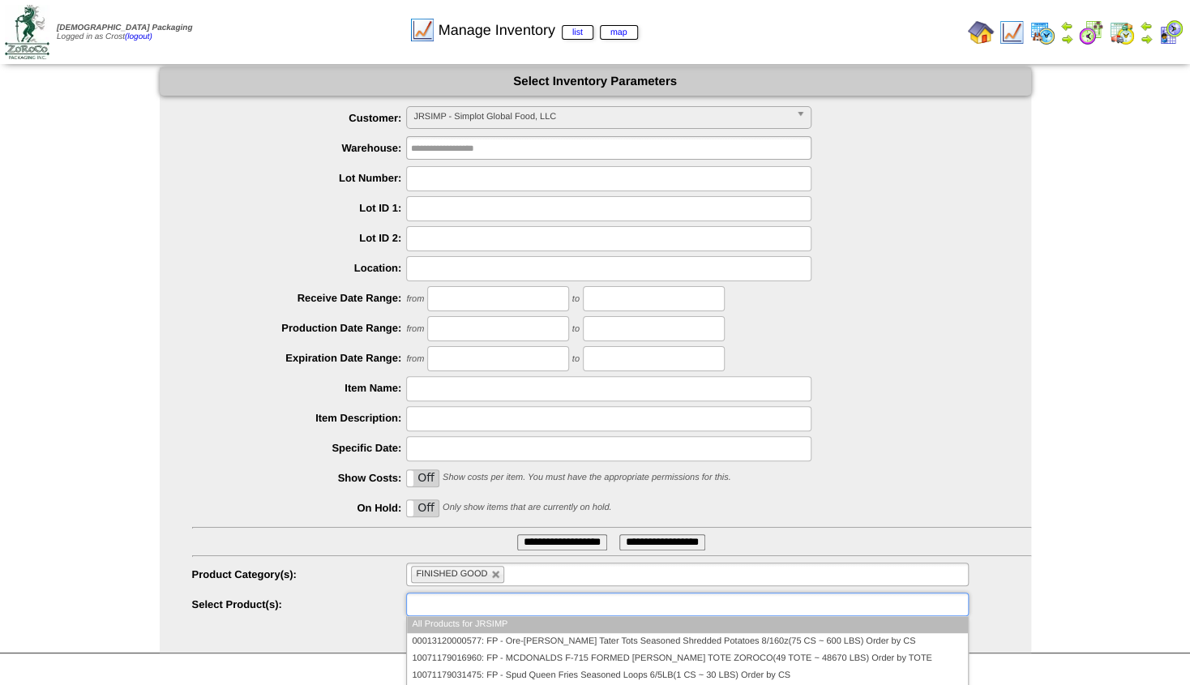
type input "**********"
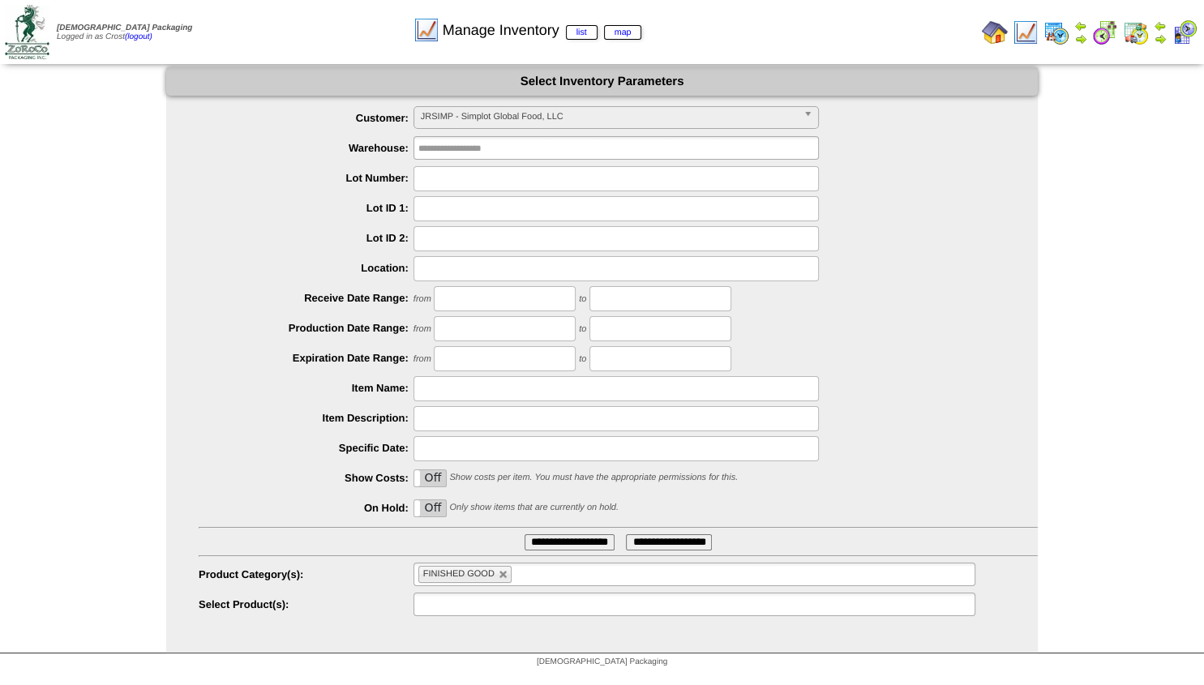
click at [459, 612] on input "text" at bounding box center [470, 604] width 104 height 20
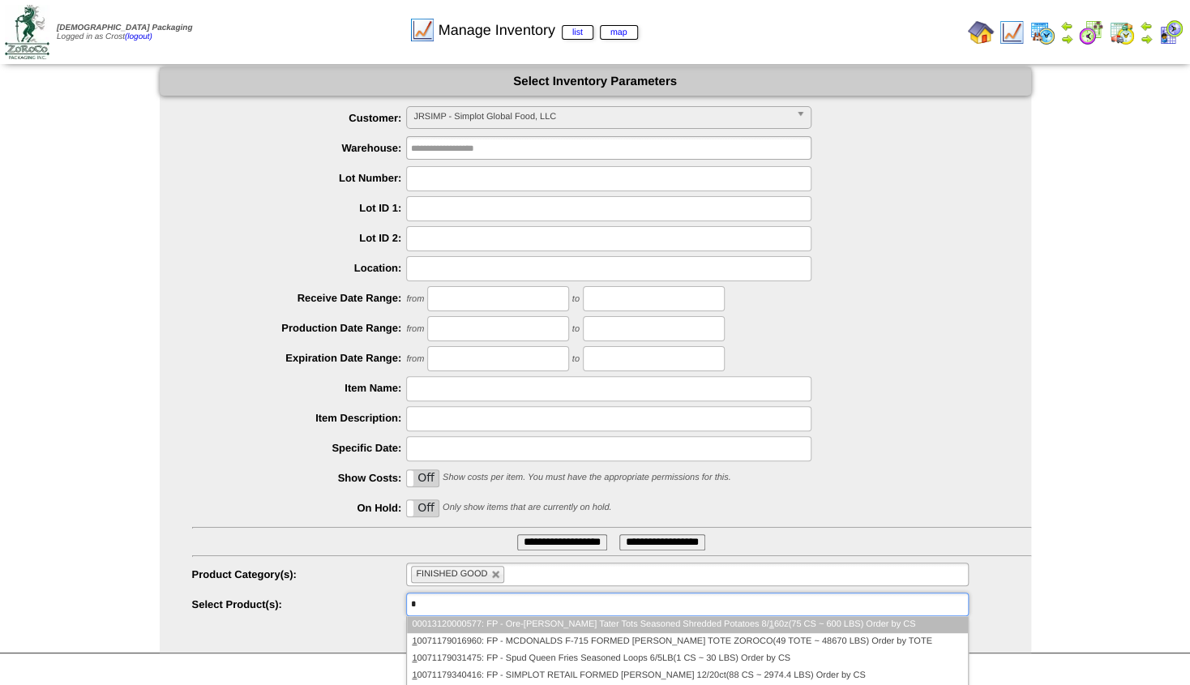
paste input "**********"
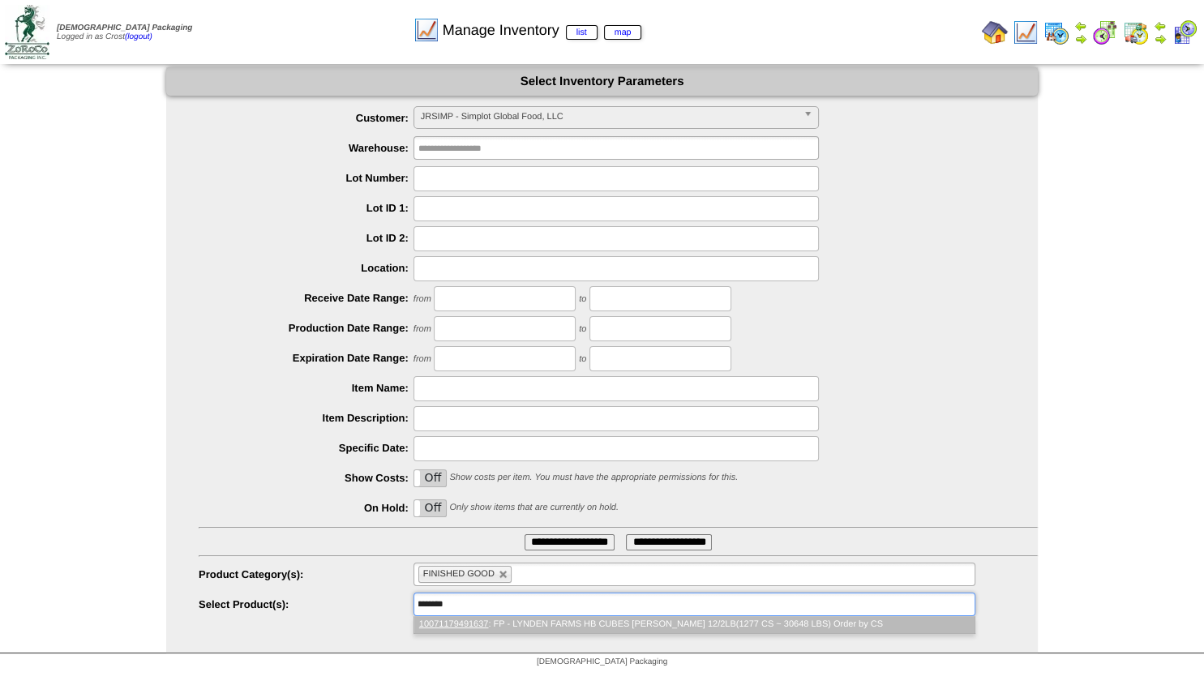
scroll to position [0, 0]
type input "**********"
click at [542, 623] on li "10071179491637 : FP - LYNDEN FARMS HB CUBES OBRIEN 12/2LB(1277 CS ~ 30648 LBS) …" at bounding box center [694, 624] width 560 height 17
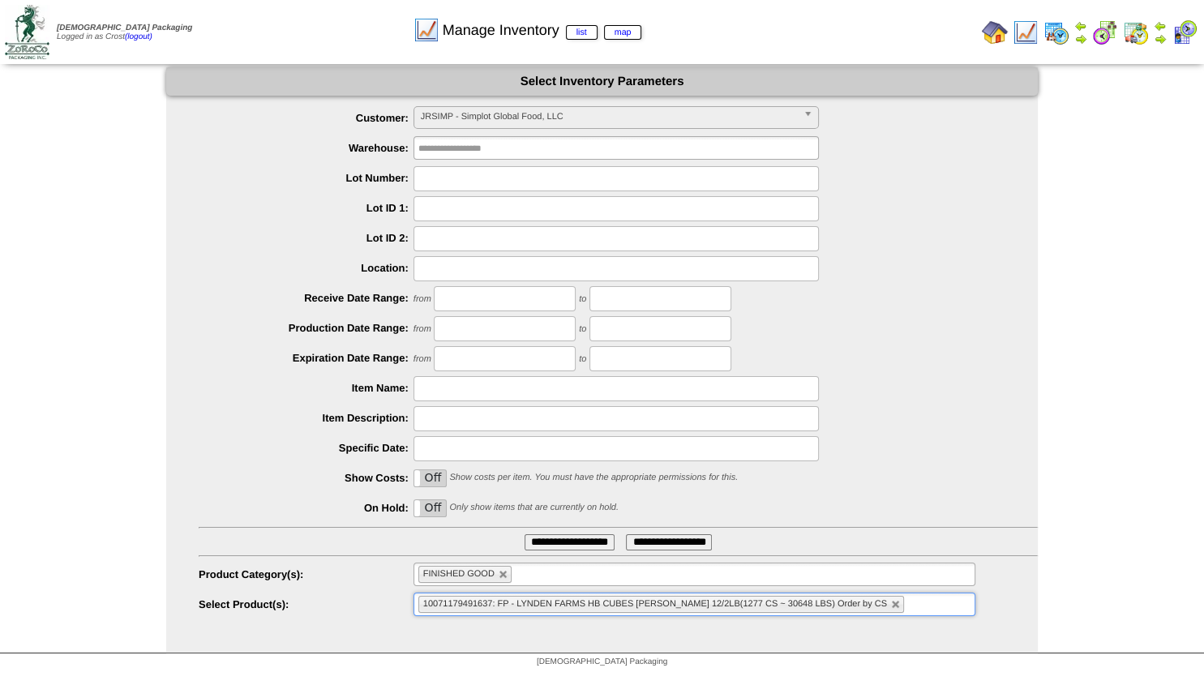
click at [551, 538] on input "**********" at bounding box center [570, 542] width 90 height 16
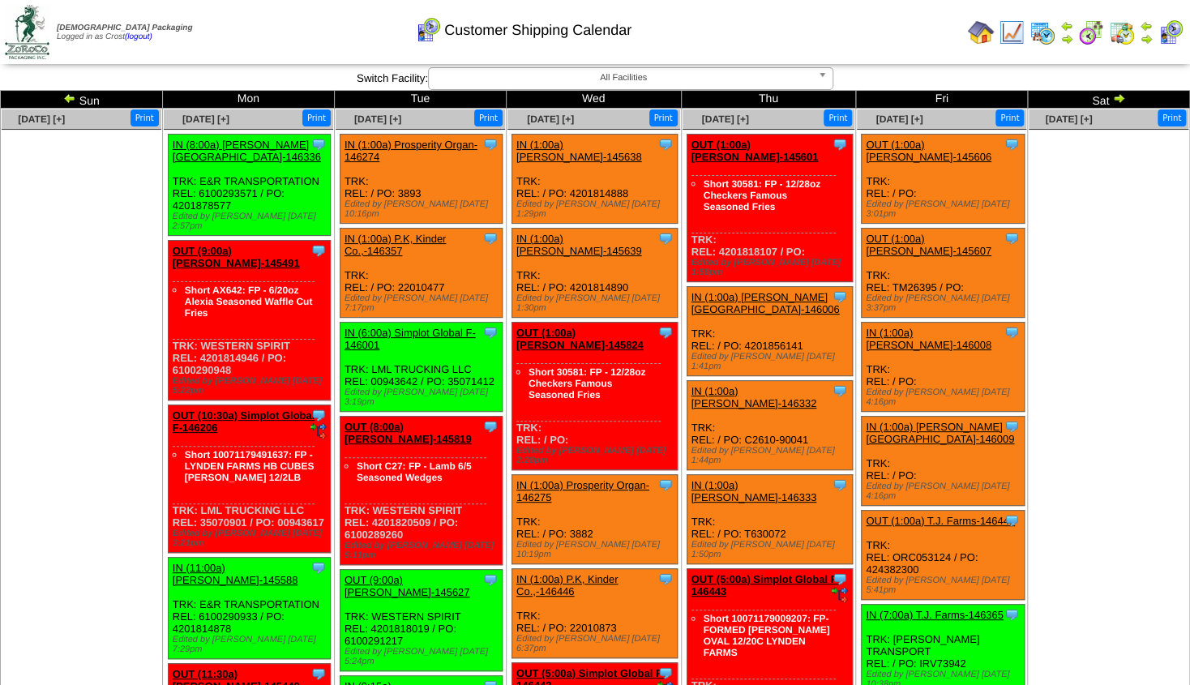
click at [242, 245] on link "OUT (9:00a) [PERSON_NAME]-145491" at bounding box center [236, 257] width 127 height 24
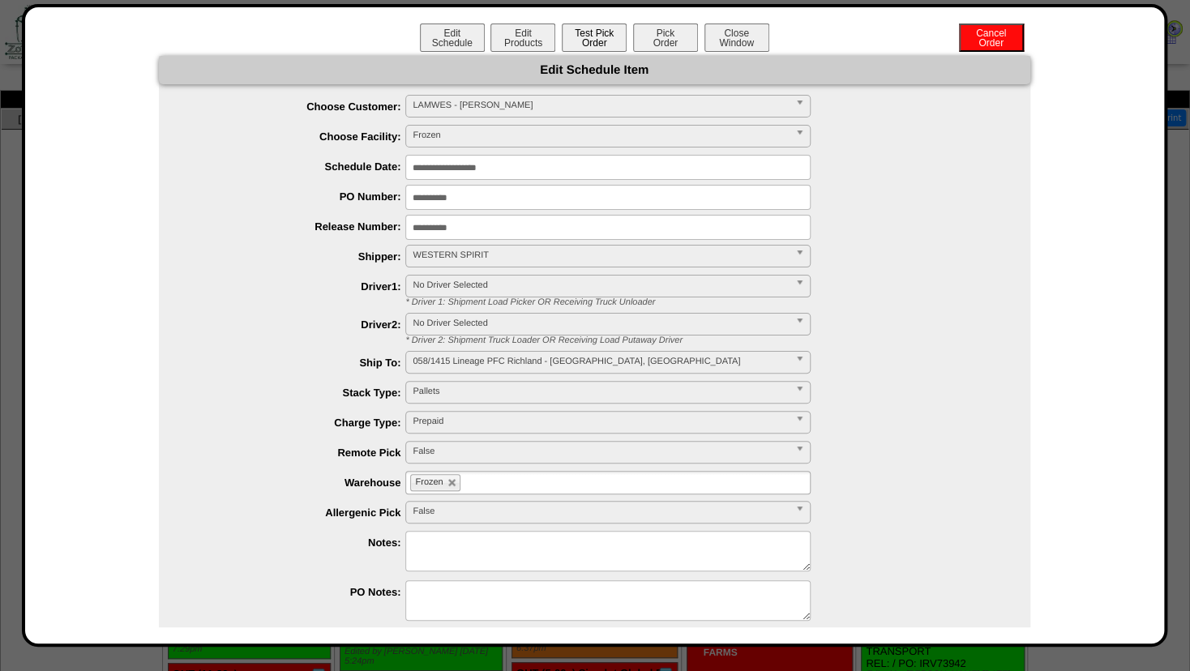
click at [588, 32] on button "Test Pick Order" at bounding box center [594, 38] width 65 height 28
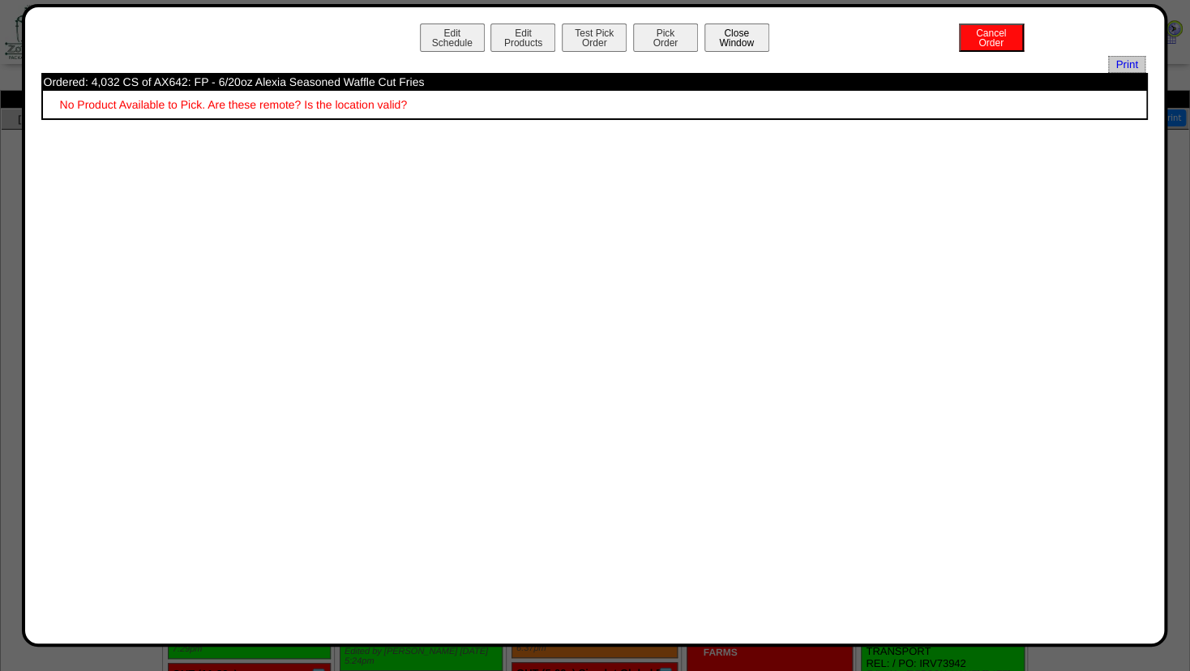
click at [726, 28] on button "Close Window" at bounding box center [736, 38] width 65 height 28
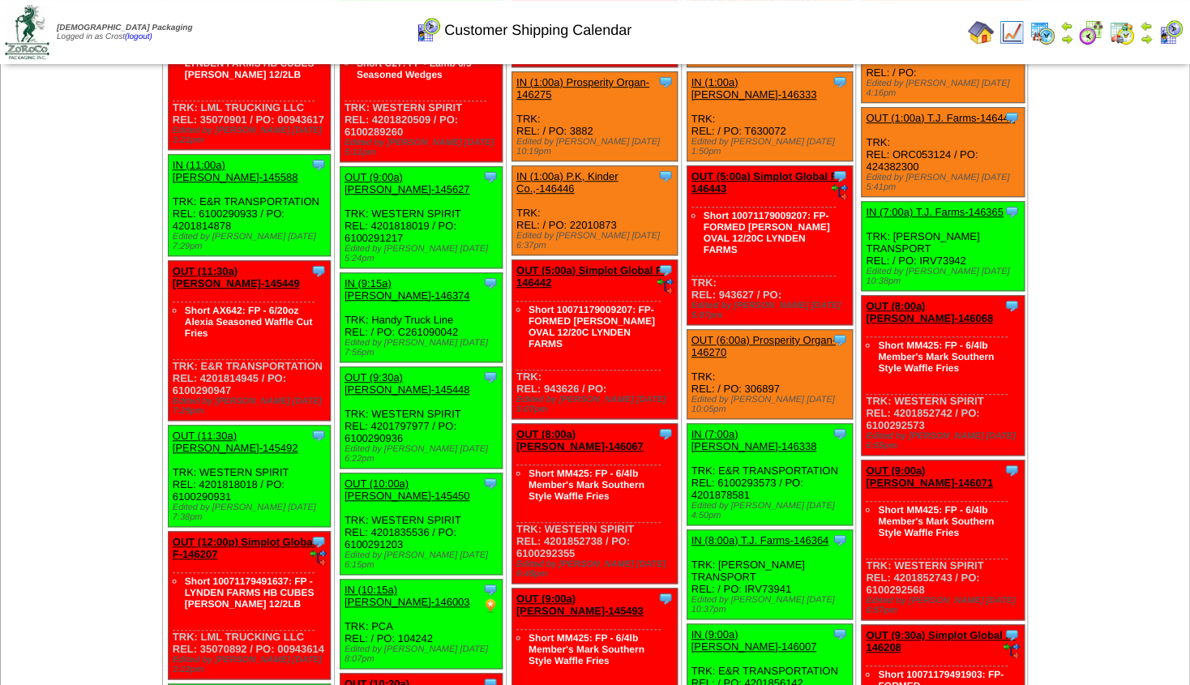
scroll to position [404, 0]
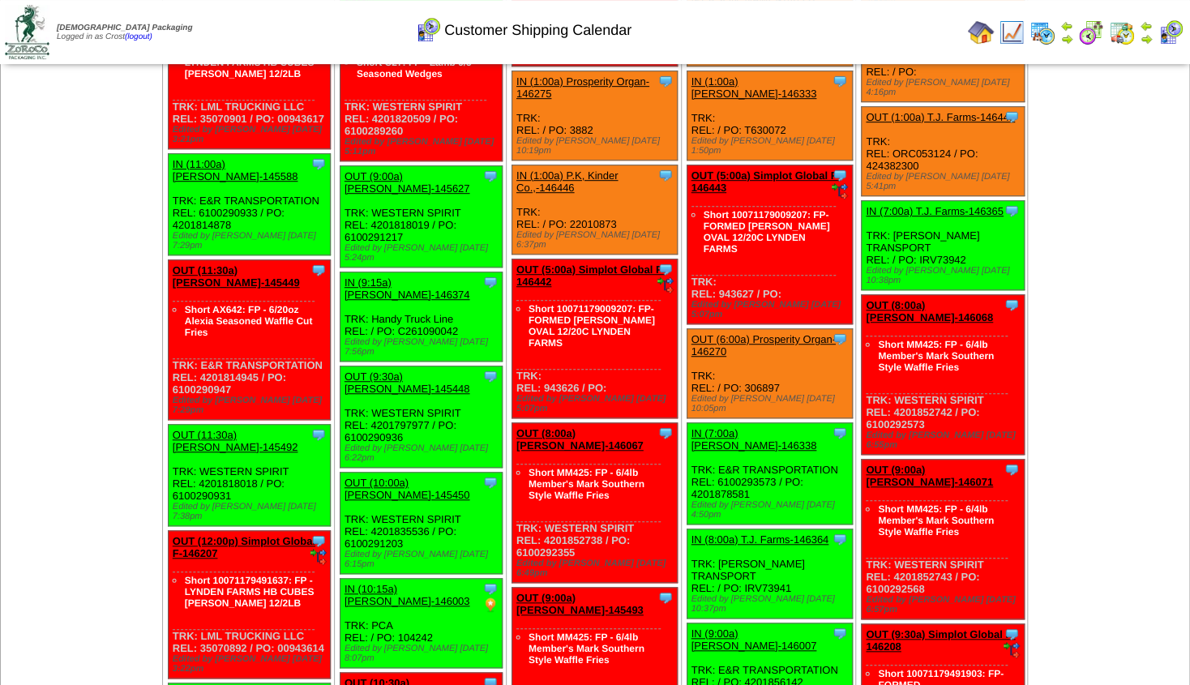
click at [1148, 42] on img at bounding box center [1146, 38] width 13 height 13
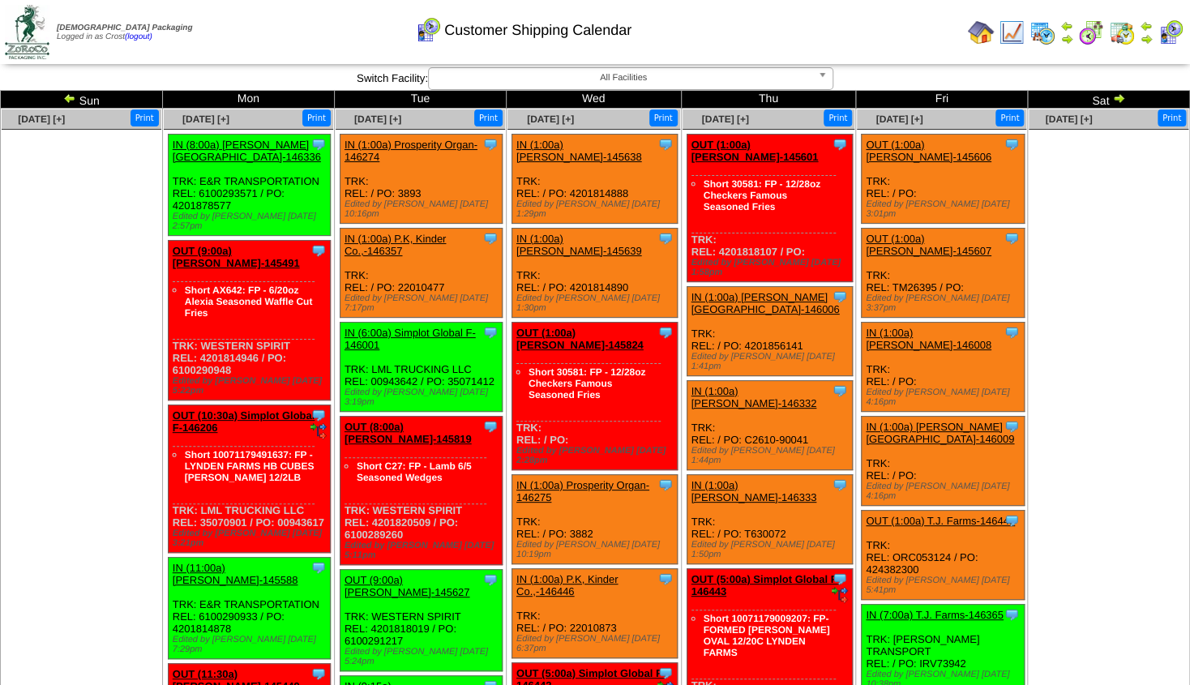
click at [1064, 36] on img at bounding box center [1066, 38] width 13 height 13
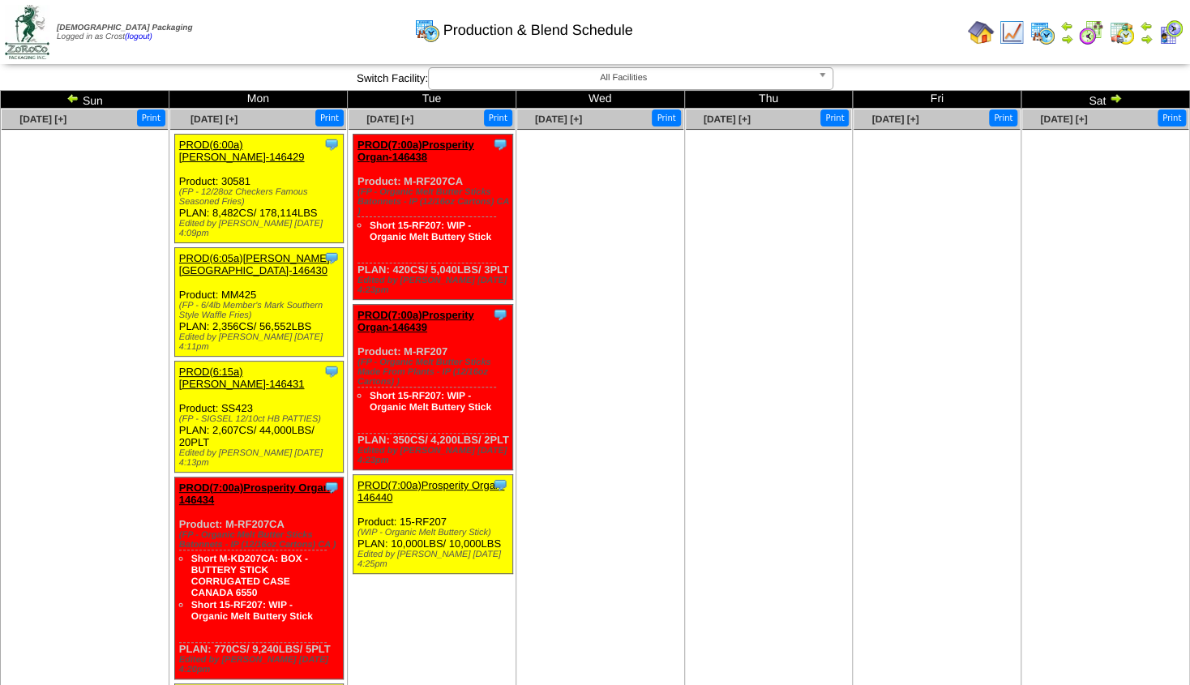
click at [75, 97] on img at bounding box center [72, 98] width 13 height 13
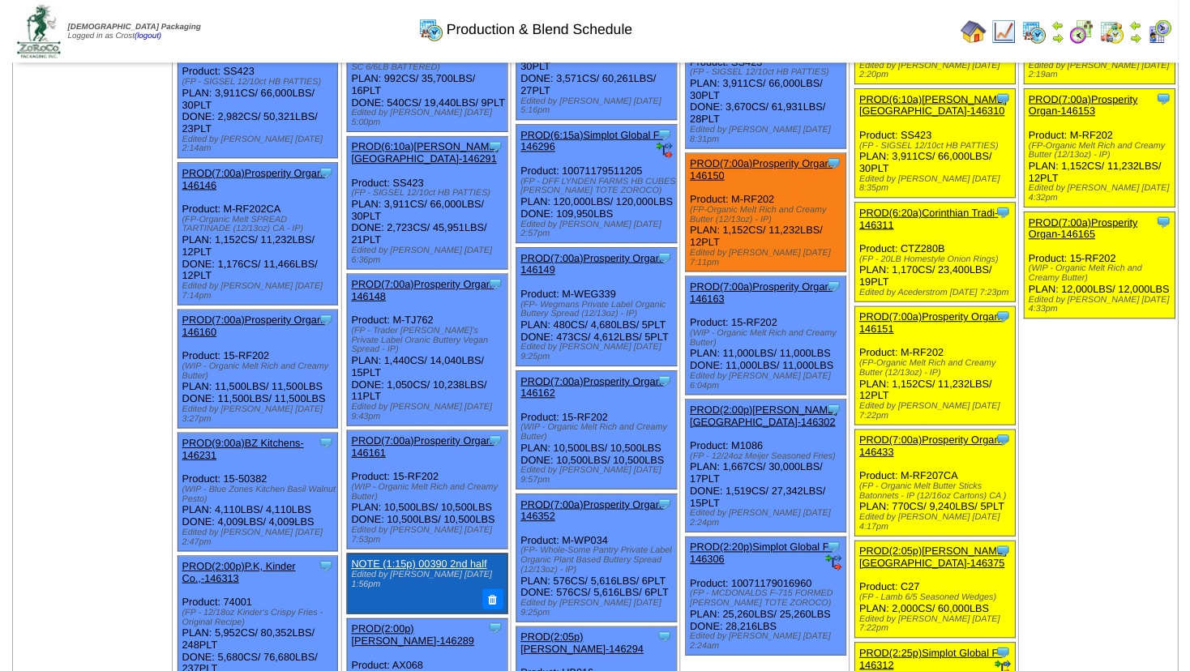
scroll to position [350, 0]
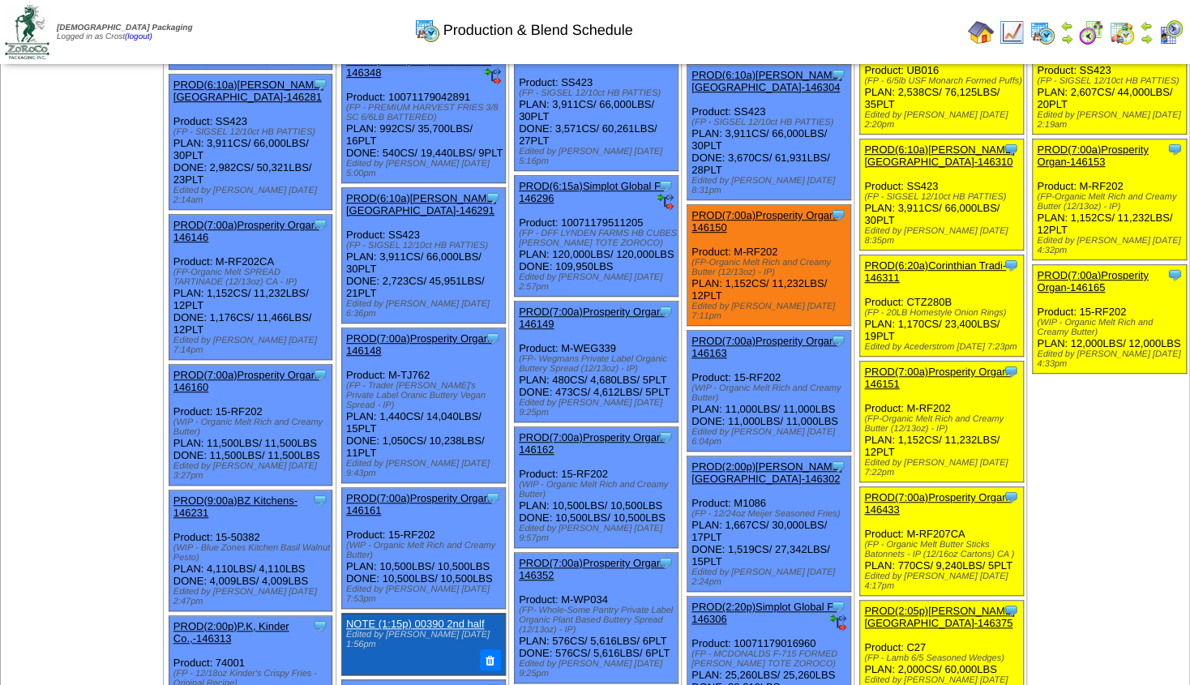
click at [936, 259] on link "PROD(6:20a)Corinthian Tradi-146311" at bounding box center [935, 271] width 142 height 24
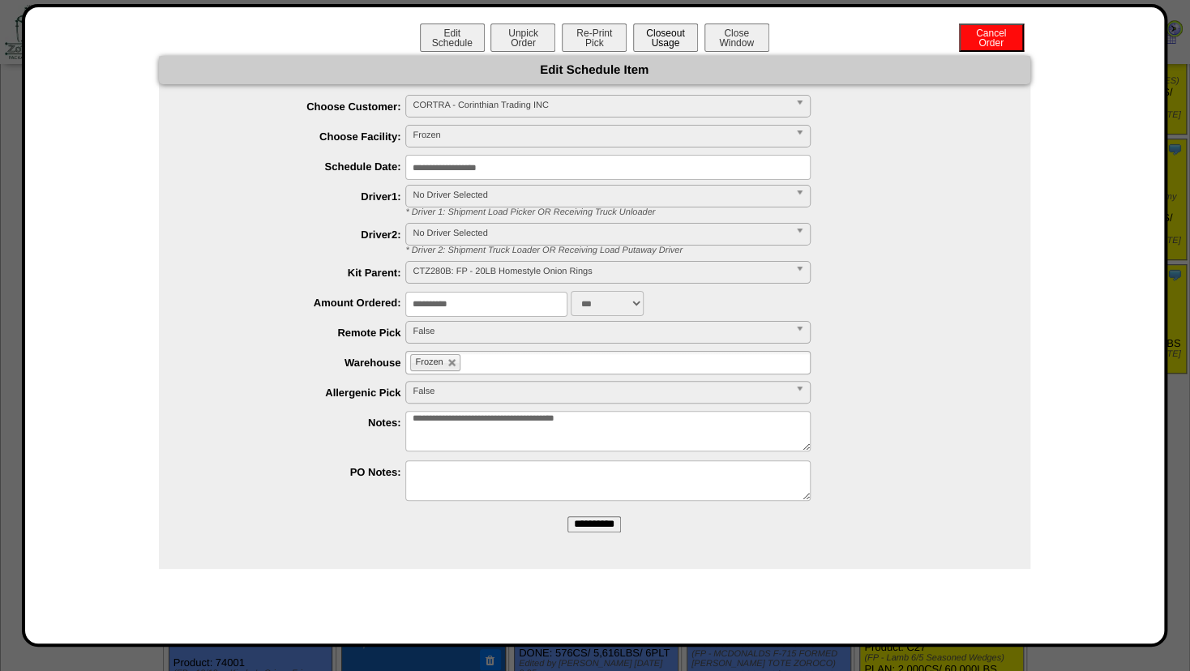
click at [655, 42] on button "Closeout Usage" at bounding box center [665, 38] width 65 height 28
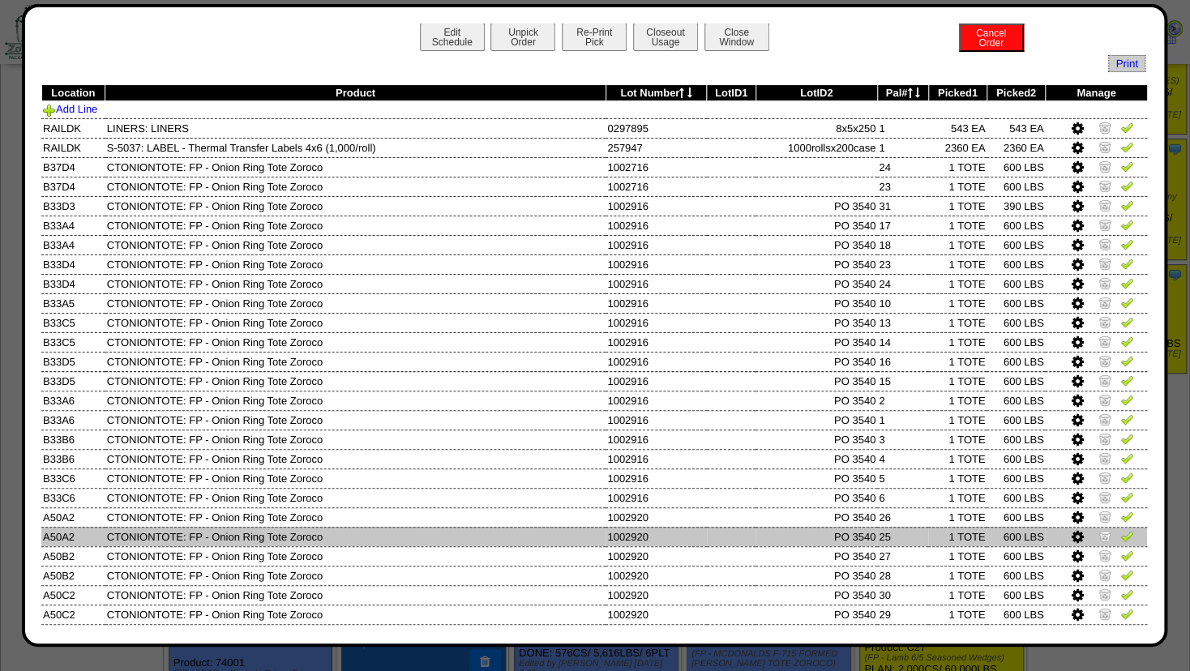
scroll to position [0, 0]
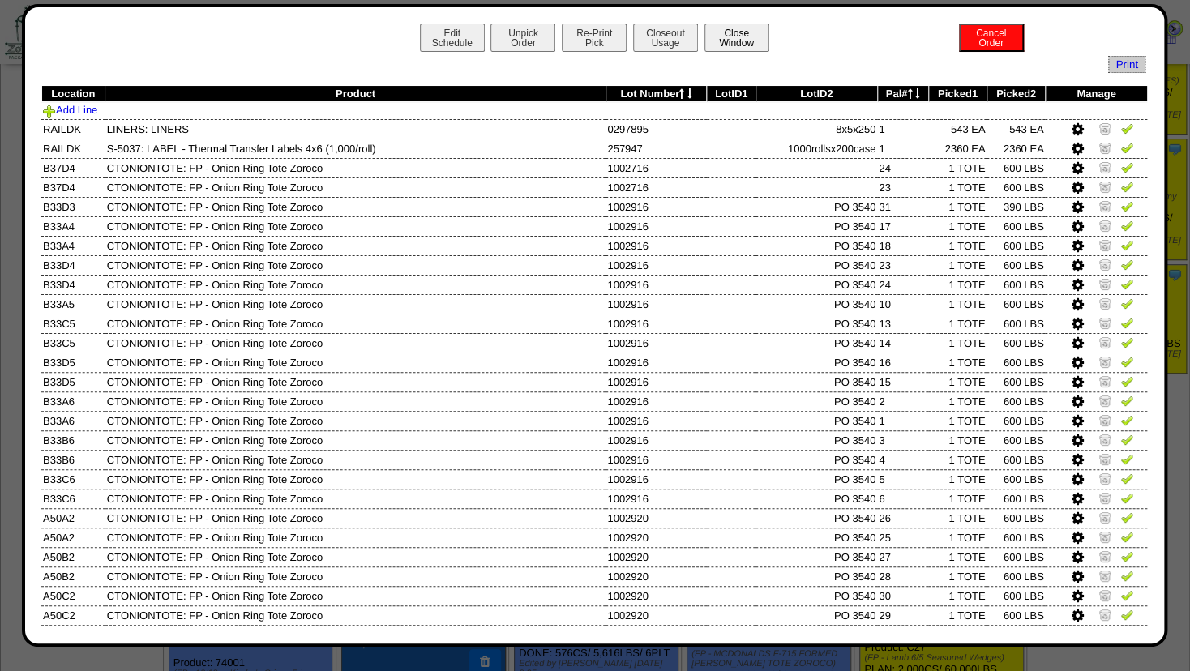
click at [731, 42] on button "Close Window" at bounding box center [736, 38] width 65 height 28
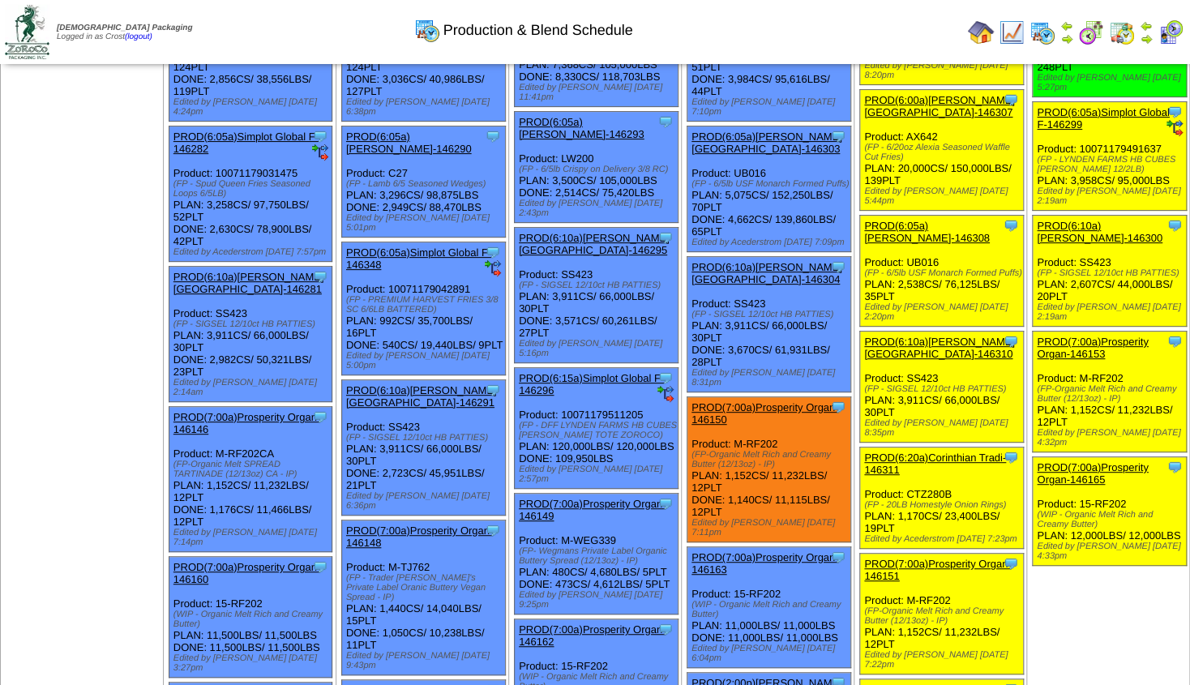
scroll to position [175, 0]
